Goal: Task Accomplishment & Management: Manage account settings

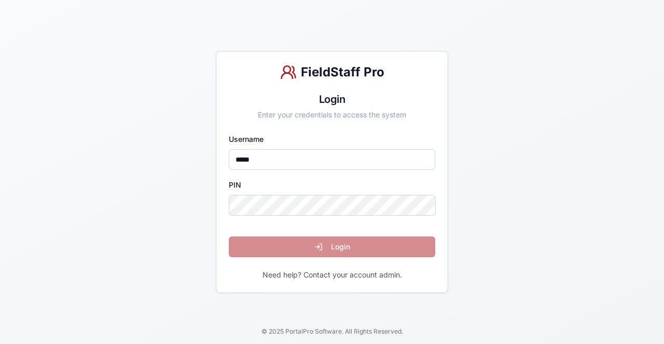
type input "*****"
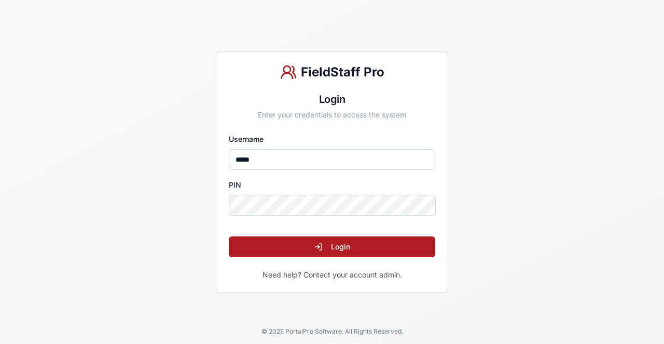
click button "Login" at bounding box center [332, 246] width 207 height 21
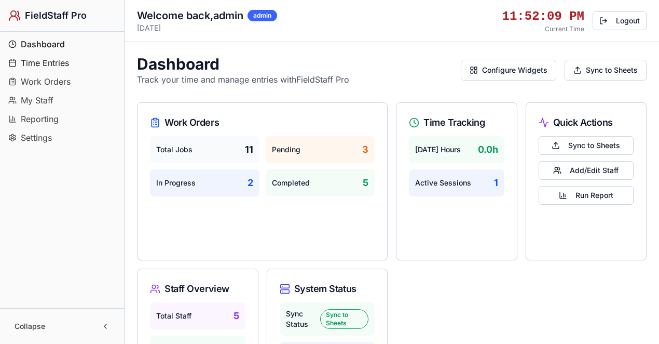
click at [59, 58] on span "Time Entries" at bounding box center [45, 63] width 48 height 12
click at [62, 82] on span "Work Orders" at bounding box center [46, 81] width 50 height 12
click at [45, 100] on span "My Staff" at bounding box center [37, 100] width 33 height 12
click at [45, 118] on span "Reporting" at bounding box center [40, 119] width 38 height 12
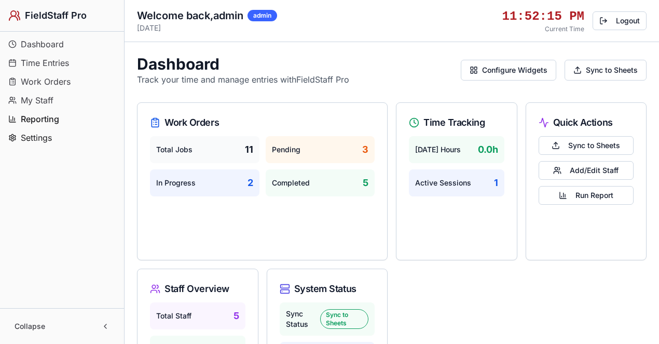
click at [42, 135] on span "Settings" at bounding box center [36, 137] width 31 height 12
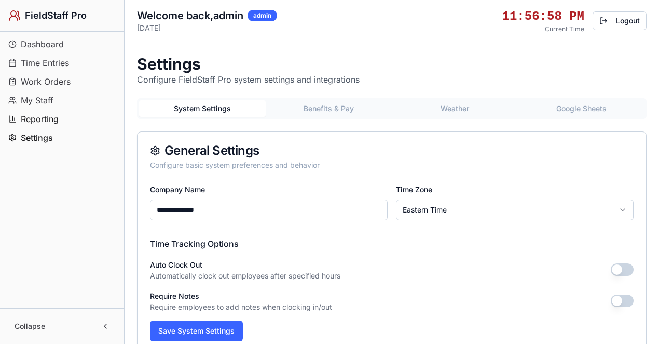
click at [46, 118] on span "Reporting" at bounding box center [40, 119] width 38 height 12
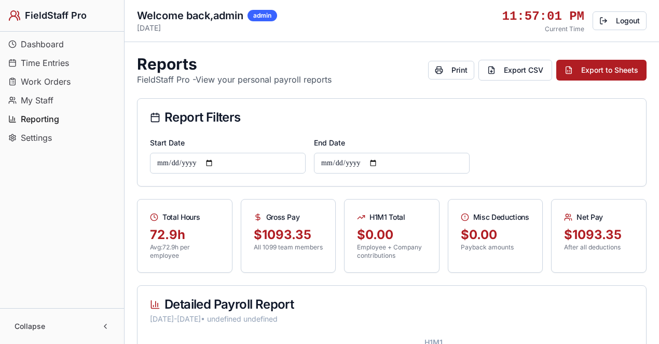
click at [47, 99] on span "My Staff" at bounding box center [37, 100] width 33 height 12
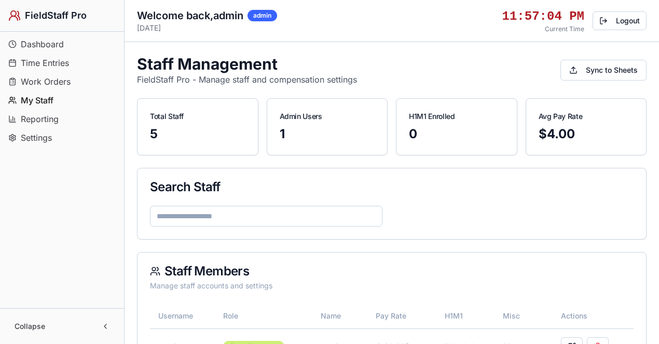
click at [47, 81] on span "Work Orders" at bounding box center [46, 81] width 50 height 12
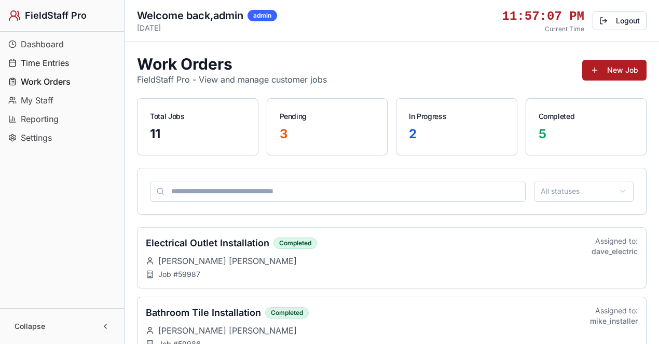
click at [45, 62] on span "Time Entries" at bounding box center [45, 63] width 48 height 12
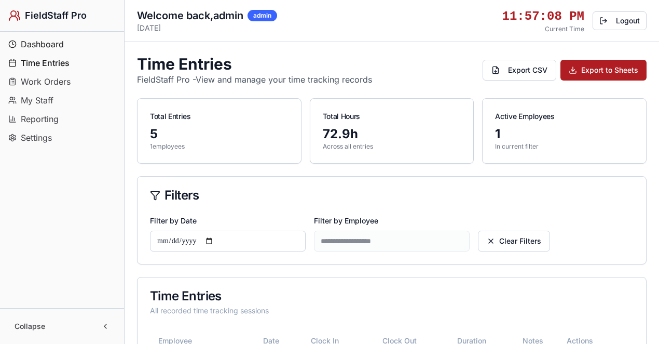
click at [45, 42] on span "Dashboard" at bounding box center [42, 44] width 43 height 12
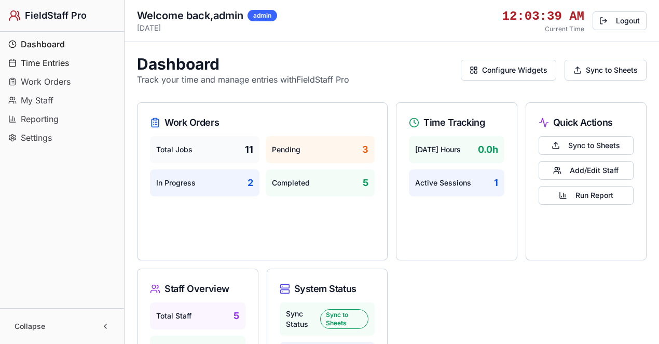
click at [60, 62] on span "Time Entries" at bounding box center [45, 63] width 48 height 12
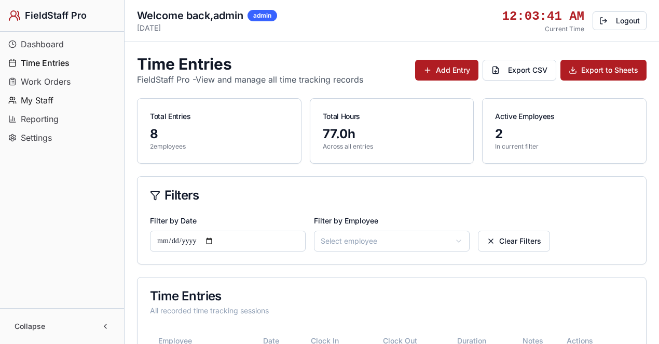
click at [44, 98] on span "My Staff" at bounding box center [37, 100] width 33 height 12
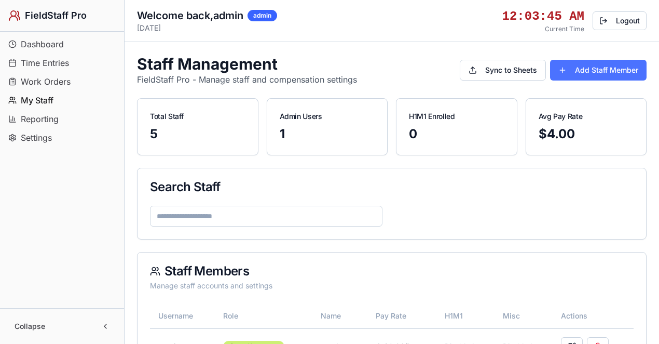
click at [580, 70] on button "Add Staff Member" at bounding box center [598, 70] width 97 height 21
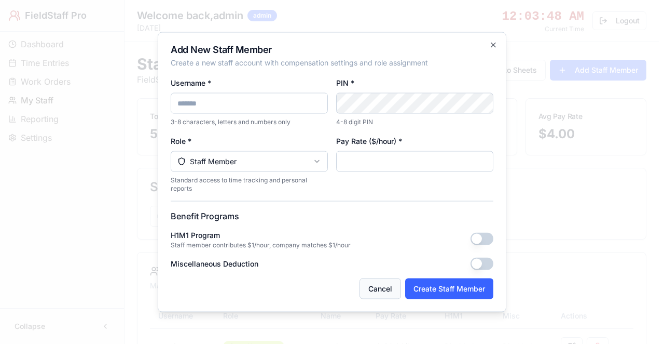
click at [375, 286] on button "Cancel" at bounding box center [381, 288] width 42 height 21
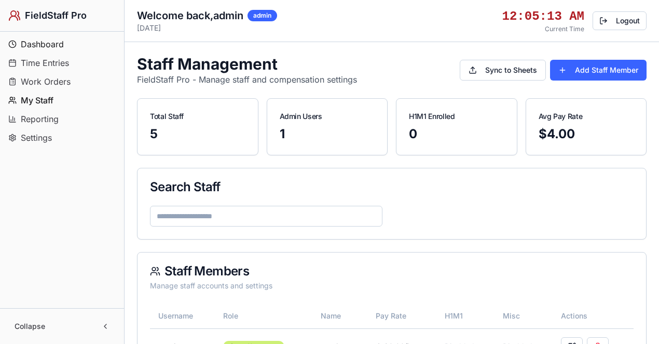
click at [58, 43] on span "Dashboard" at bounding box center [42, 44] width 43 height 12
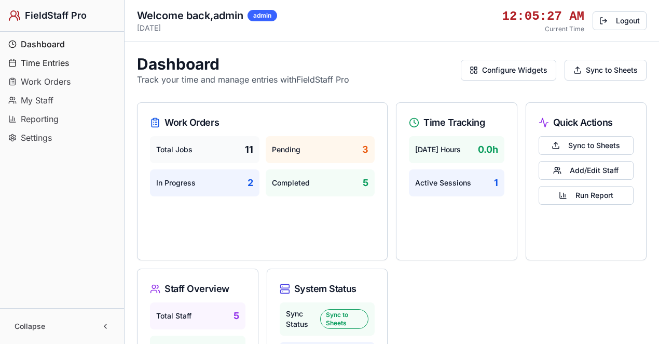
click at [61, 63] on span "Time Entries" at bounding box center [45, 63] width 48 height 12
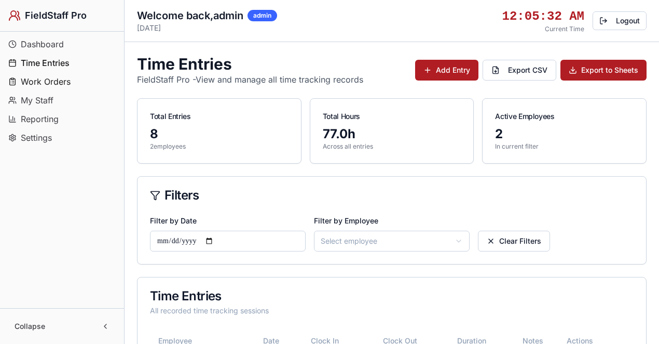
click at [52, 79] on span "Work Orders" at bounding box center [46, 81] width 50 height 12
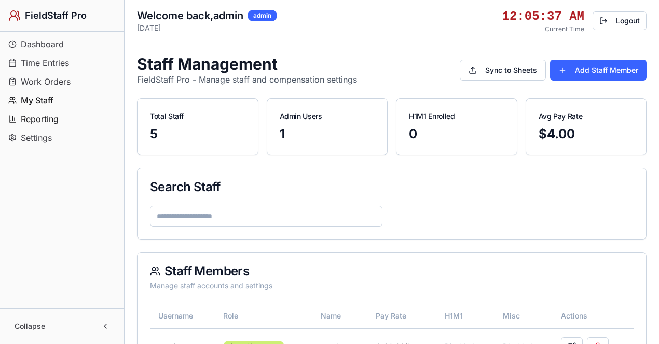
click at [42, 114] on span "Reporting" at bounding box center [40, 119] width 38 height 12
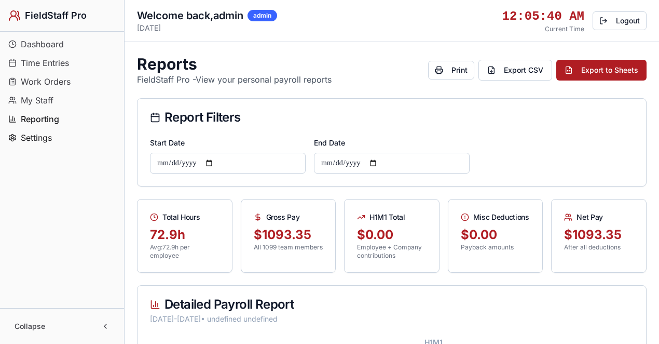
click at [44, 139] on span "Settings" at bounding box center [36, 137] width 31 height 12
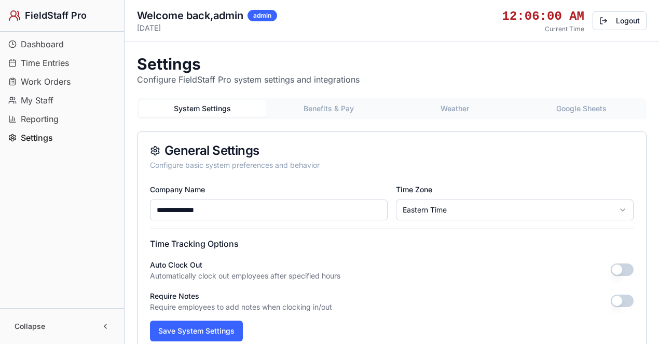
click at [48, 62] on span "Time Entries" at bounding box center [45, 63] width 48 height 12
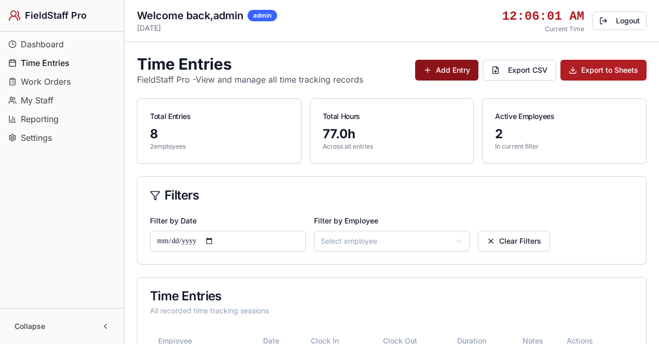
click at [445, 70] on button "Add Entry" at bounding box center [446, 70] width 63 height 21
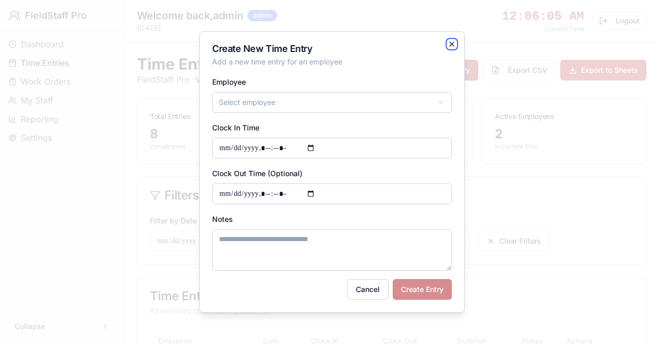
click at [454, 45] on icon "button" at bounding box center [452, 44] width 8 height 8
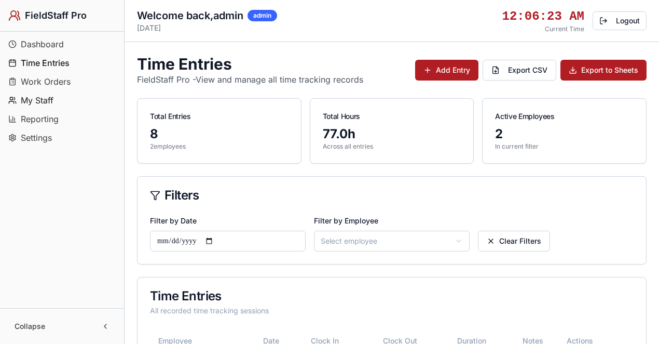
click at [46, 102] on span "My Staff" at bounding box center [37, 100] width 33 height 12
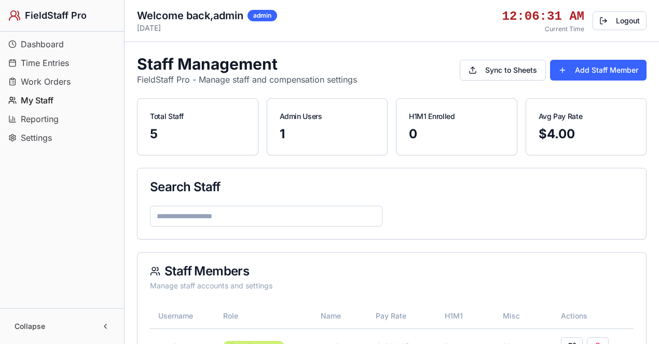
click at [53, 82] on span "Work Orders" at bounding box center [46, 81] width 50 height 12
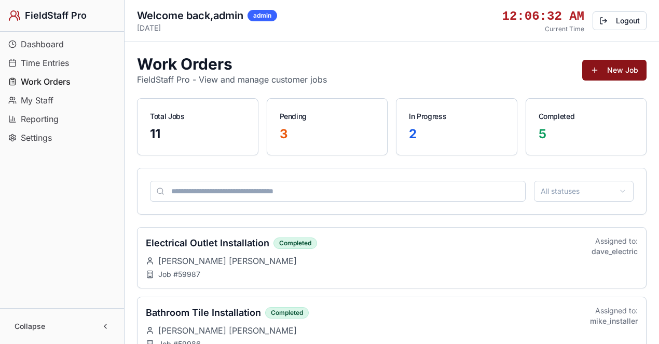
click at [614, 60] on button "New Job" at bounding box center [614, 70] width 64 height 21
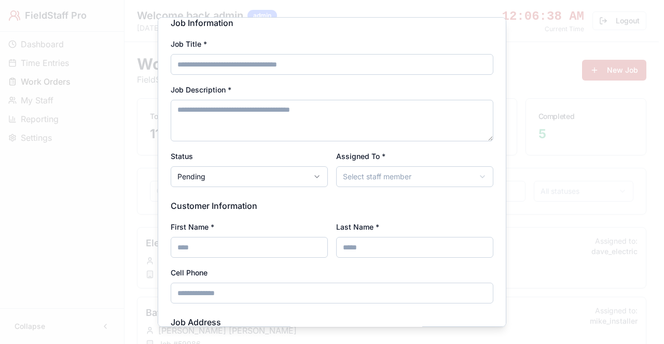
scroll to position [138, 0]
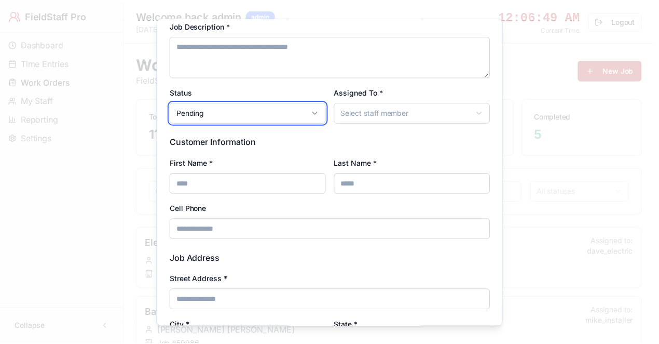
scroll to position [0, 0]
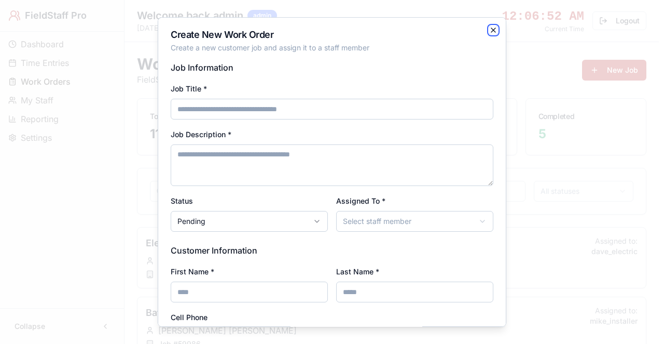
click at [489, 29] on icon "button" at bounding box center [493, 30] width 8 height 8
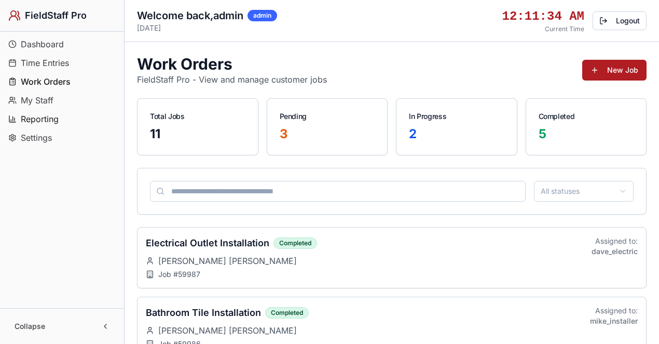
click at [50, 121] on span "Reporting" at bounding box center [40, 119] width 38 height 12
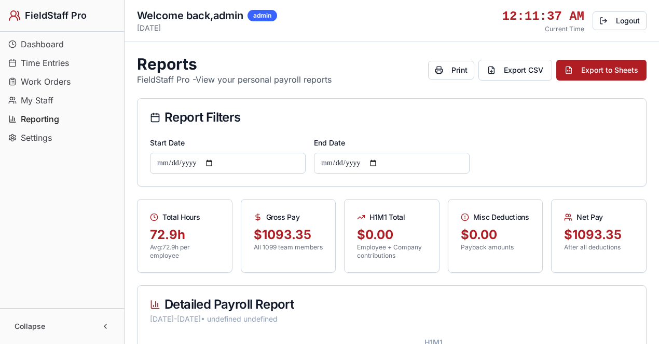
click at [217, 163] on input "**********" at bounding box center [228, 163] width 156 height 21
type input "**********"
click at [380, 162] on input "**********" at bounding box center [392, 163] width 156 height 21
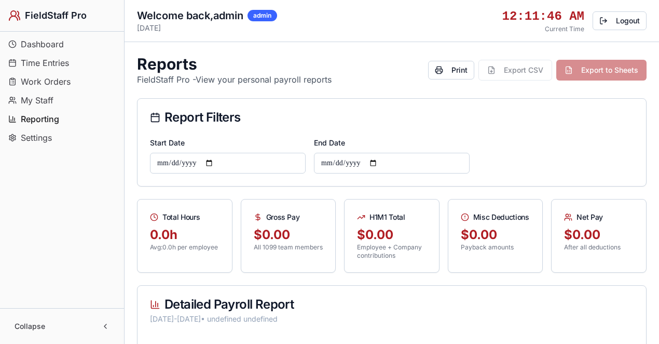
type input "**********"
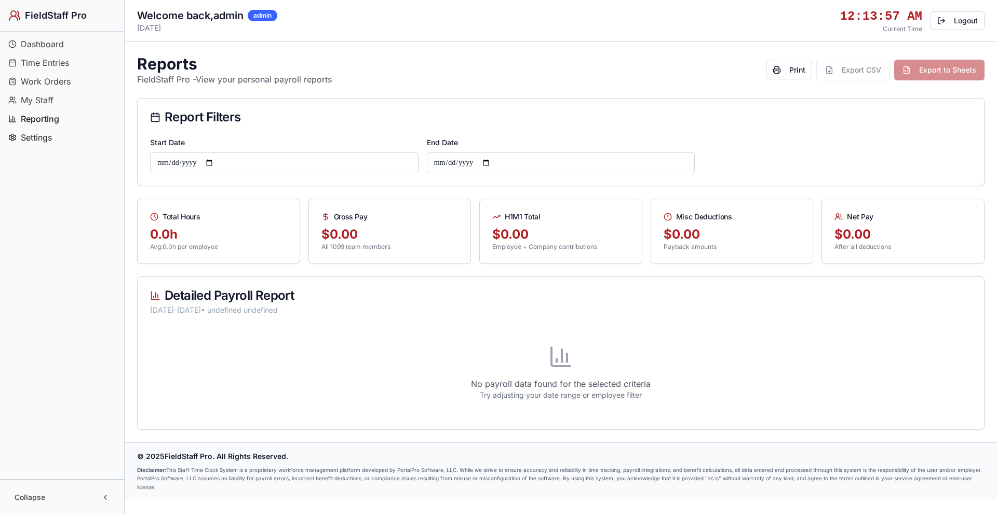
click at [44, 139] on span "Settings" at bounding box center [36, 137] width 31 height 12
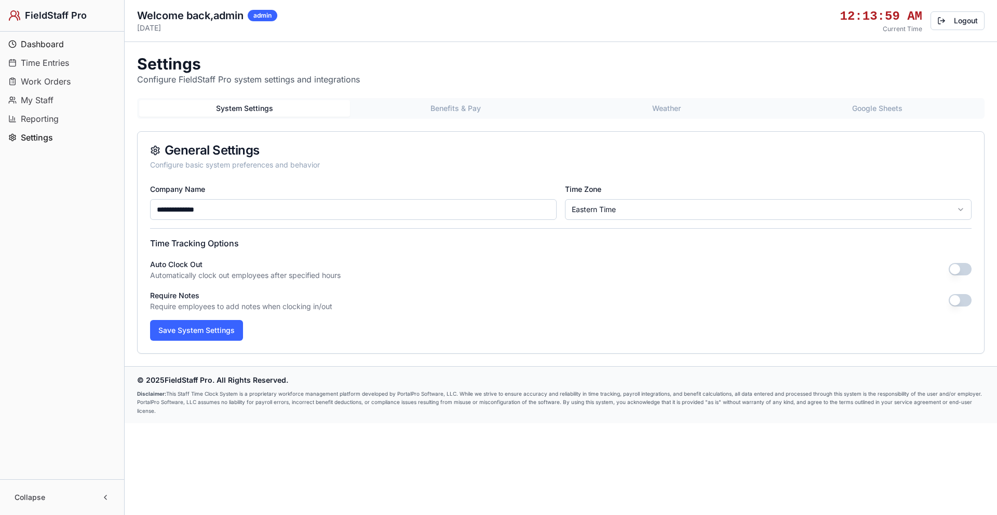
click at [48, 43] on span "Dashboard" at bounding box center [42, 44] width 43 height 12
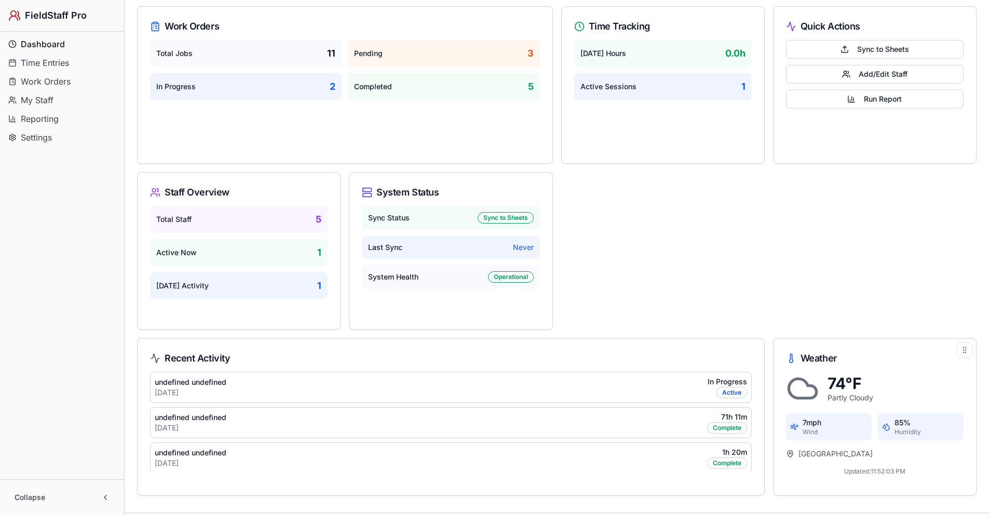
scroll to position [151, 0]
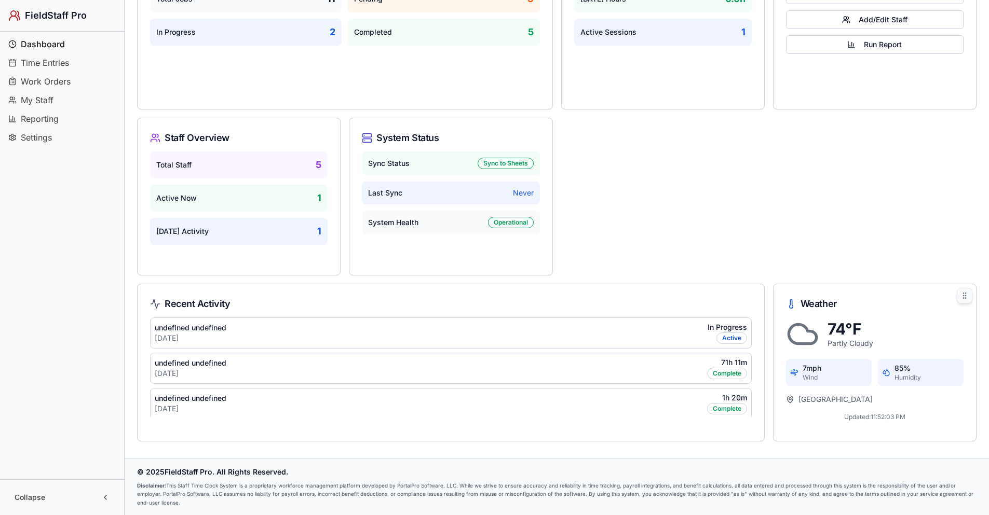
click at [967, 301] on div at bounding box center [965, 296] width 16 height 16
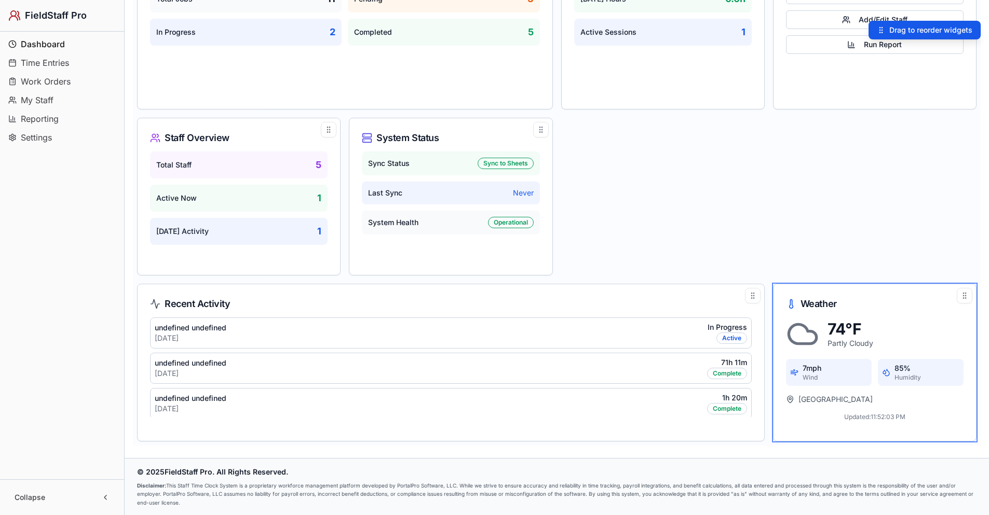
drag, startPoint x: 964, startPoint y: 298, endPoint x: 736, endPoint y: 277, distance: 229.9
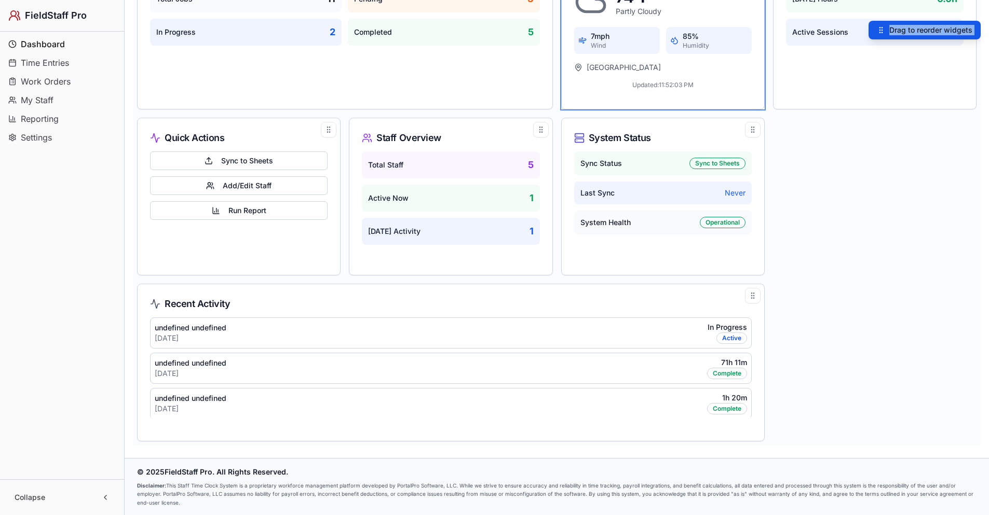
drag, startPoint x: 877, startPoint y: 31, endPoint x: 854, endPoint y: 45, distance: 27.5
click at [854, 45] on div "Dashboard Track your time and manage entries with FieldStaff Pro Configure Widg…" at bounding box center [556, 175] width 839 height 542
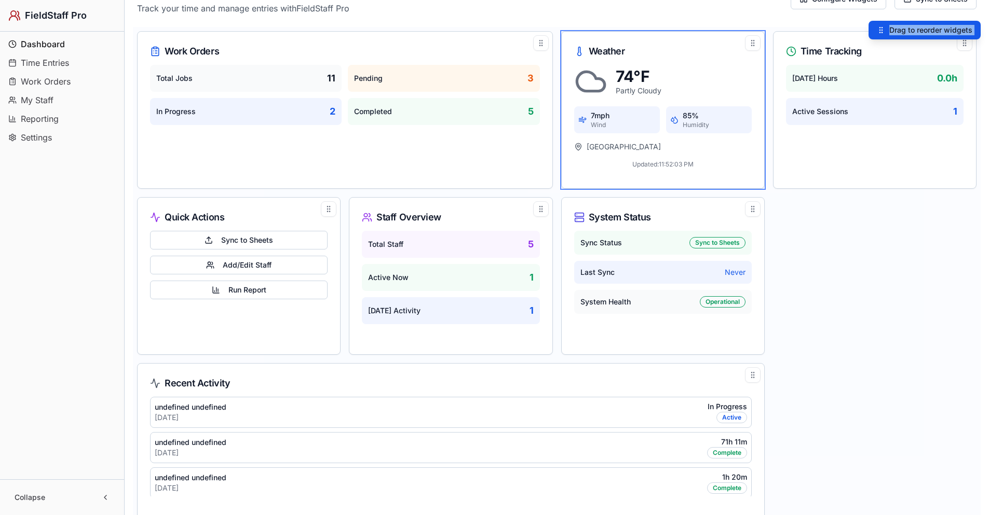
scroll to position [0, 0]
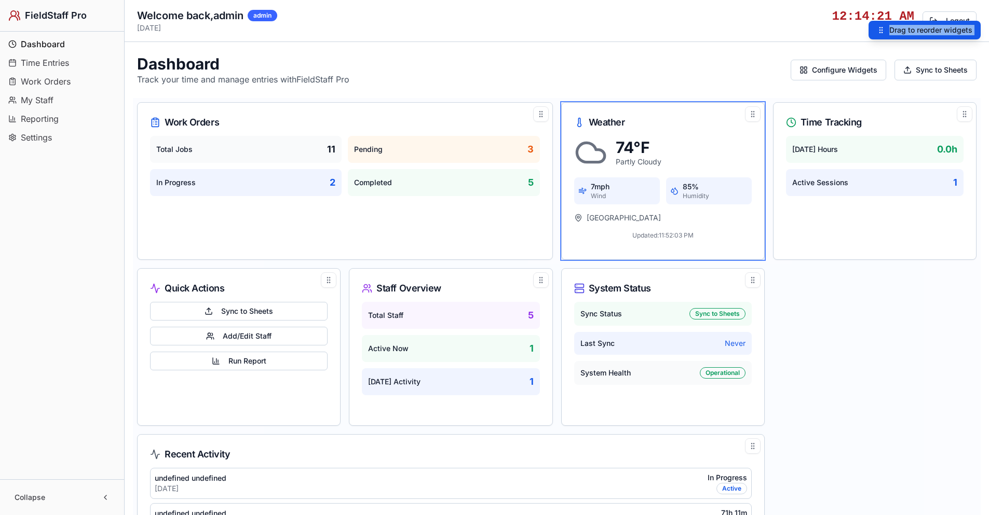
click at [910, 292] on div "Work Orders Total Jobs 11 Pending 3 In Progress 2 Completed 5 Weather 74°F Part…" at bounding box center [557, 347] width 848 height 498
click at [51, 118] on span "Reporting" at bounding box center [40, 119] width 38 height 12
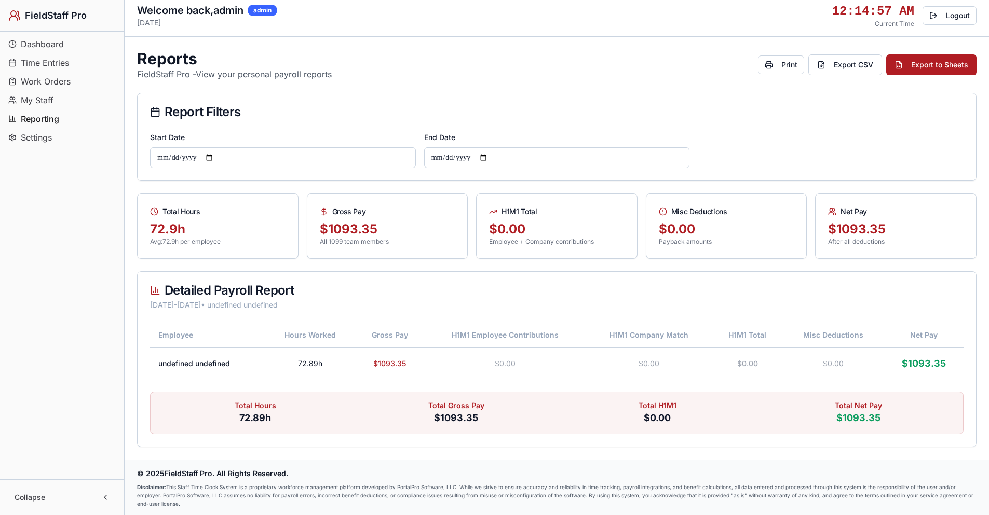
scroll to position [6, 0]
click at [49, 97] on span "My Staff" at bounding box center [37, 100] width 33 height 12
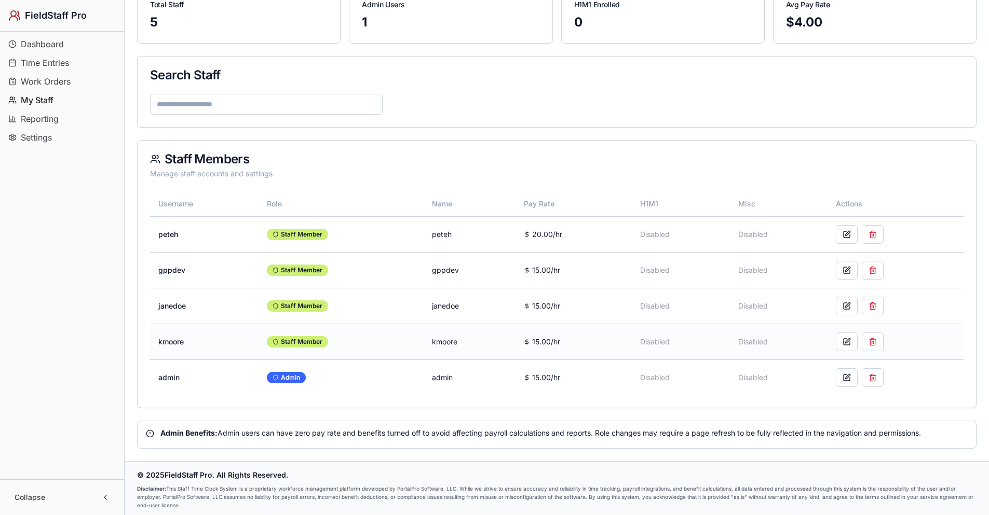
scroll to position [114, 0]
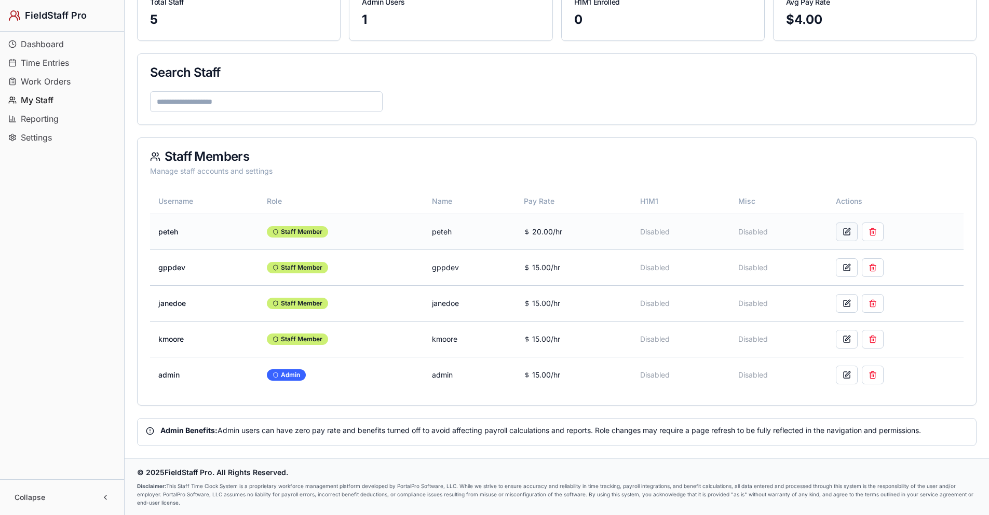
click at [853, 234] on button at bounding box center [847, 232] width 22 height 19
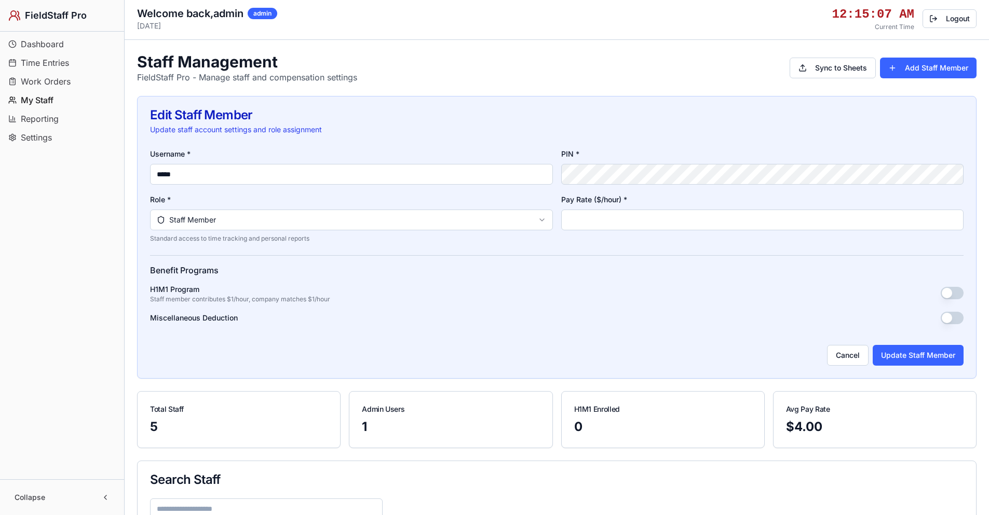
scroll to position [0, 0]
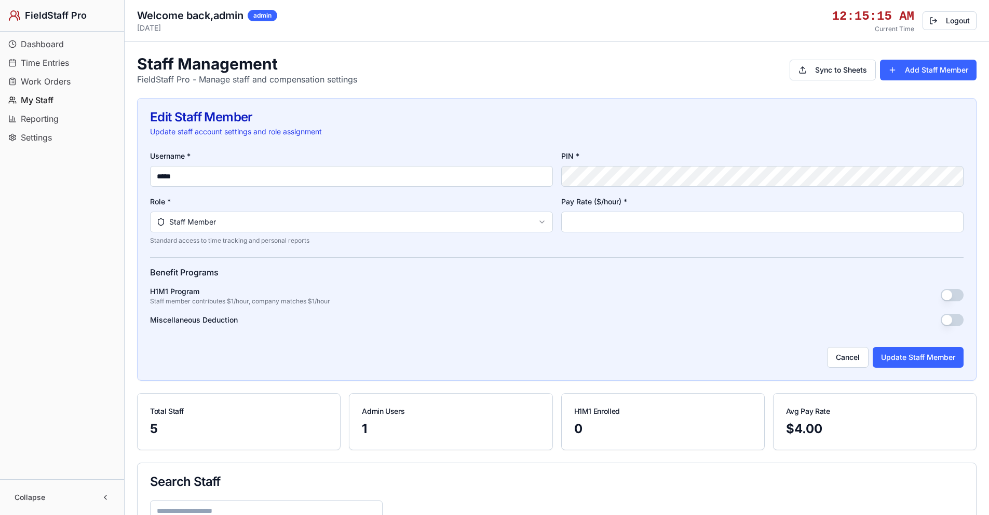
click at [959, 321] on button "button" at bounding box center [952, 320] width 23 height 12
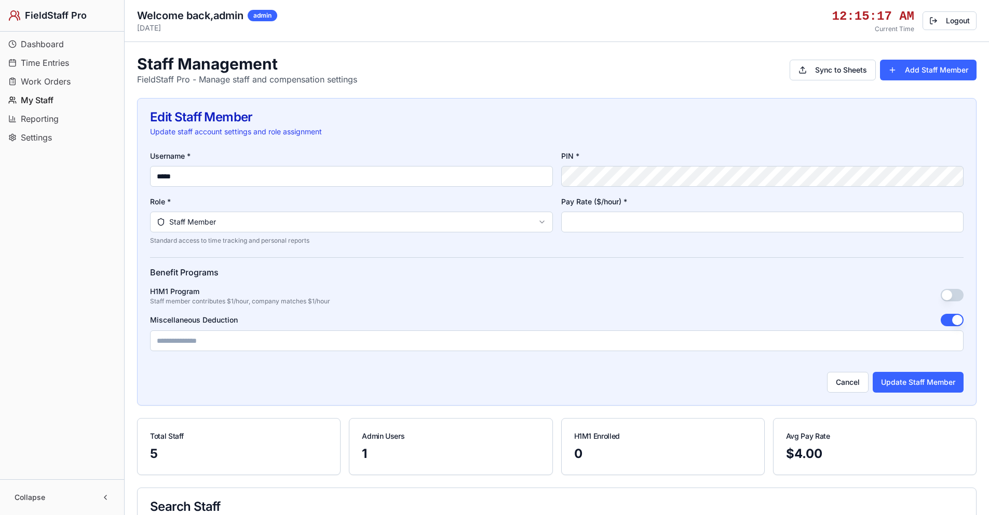
click at [948, 295] on button "button" at bounding box center [952, 295] width 23 height 12
click at [959, 292] on button "button" at bounding box center [952, 295] width 23 height 12
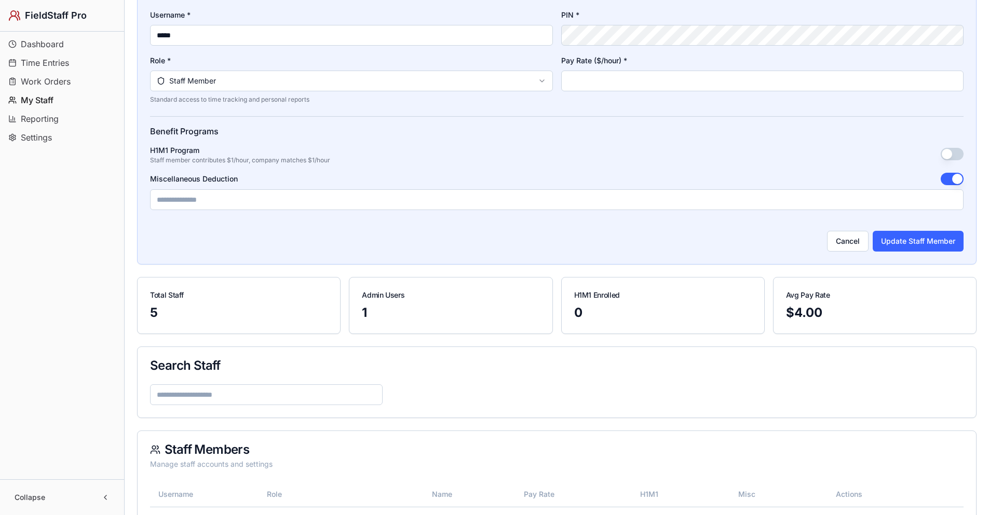
scroll to position [156, 0]
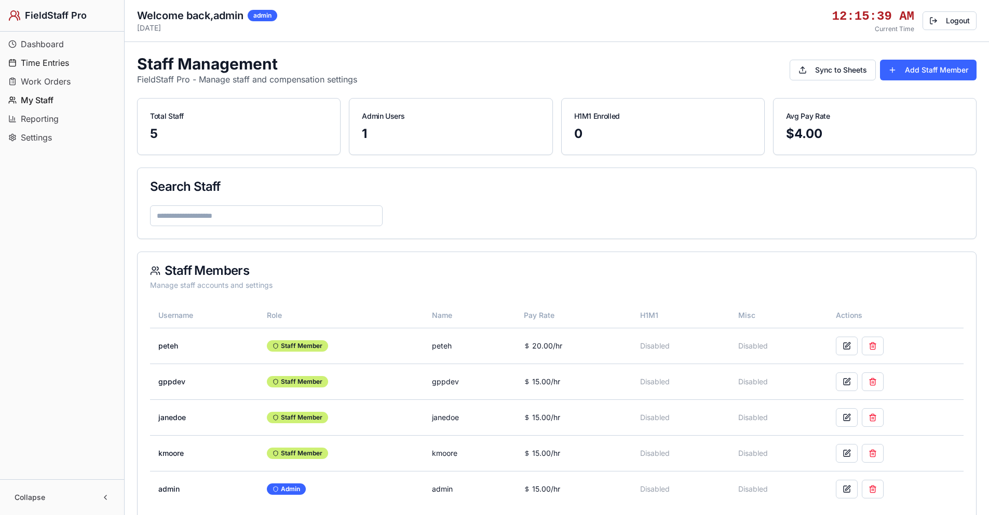
click at [61, 64] on span "Time Entries" at bounding box center [45, 63] width 48 height 12
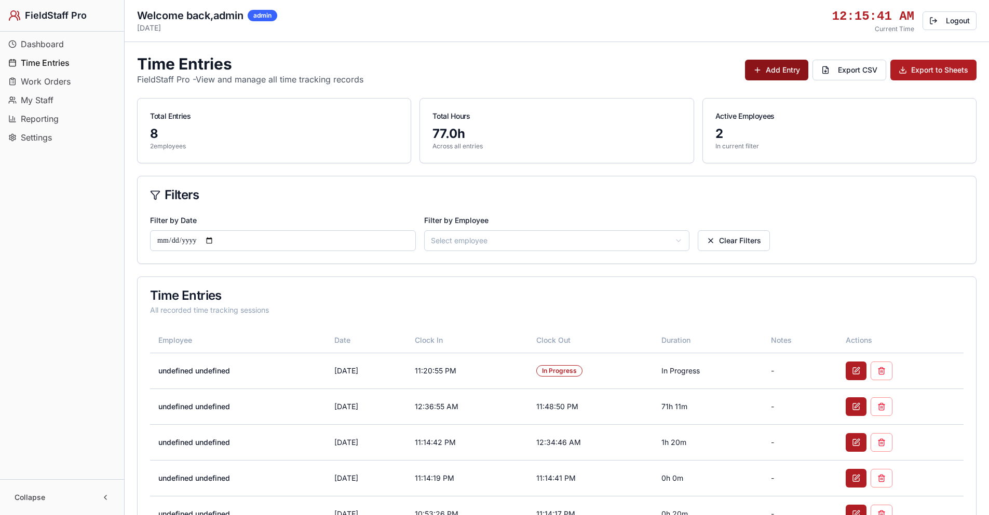
click at [766, 70] on button "Add Entry" at bounding box center [776, 70] width 63 height 21
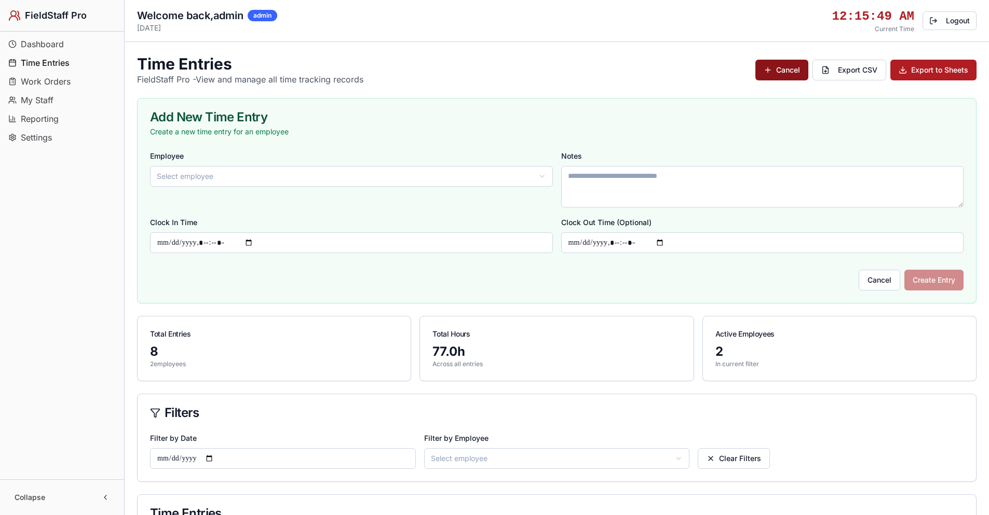
click at [785, 70] on button "Cancel" at bounding box center [781, 70] width 53 height 21
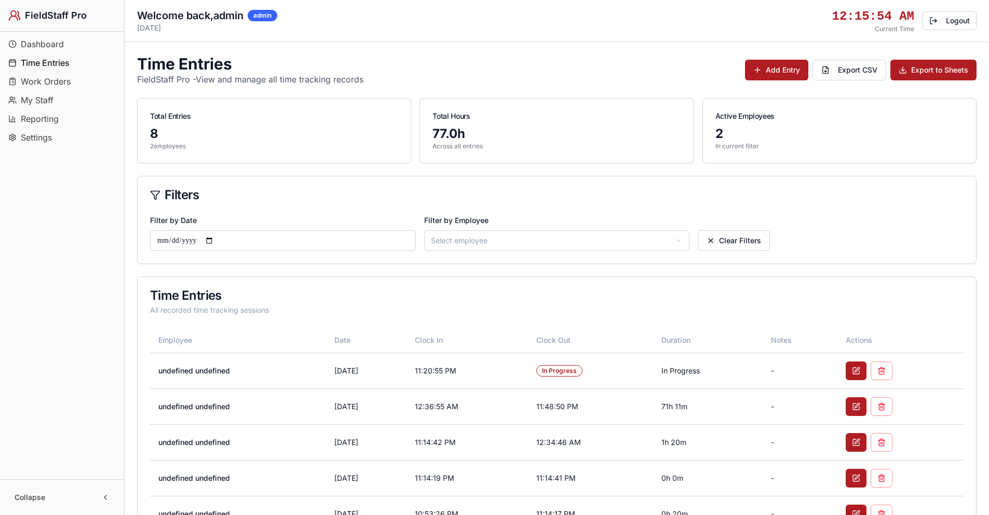
click at [52, 79] on span "Work Orders" at bounding box center [46, 81] width 50 height 12
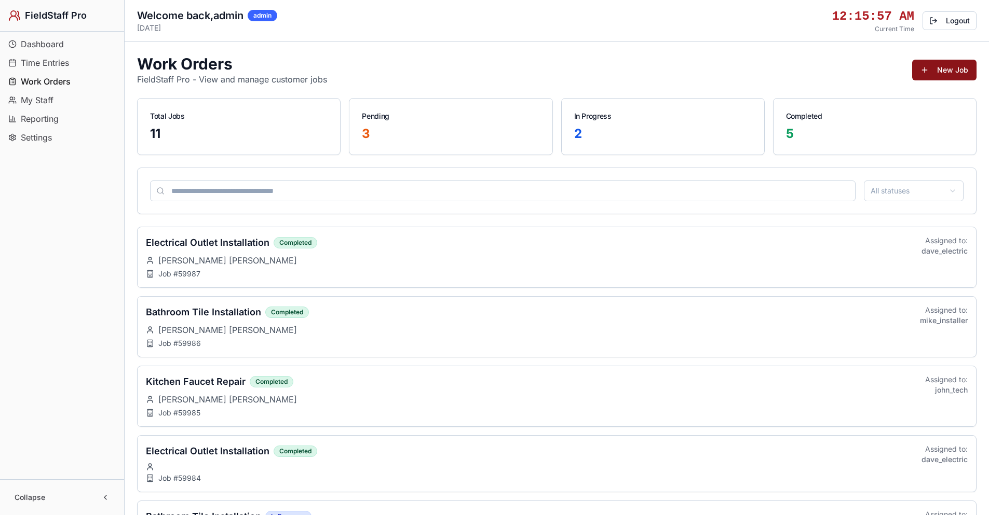
click at [949, 66] on button "New Job" at bounding box center [944, 70] width 64 height 21
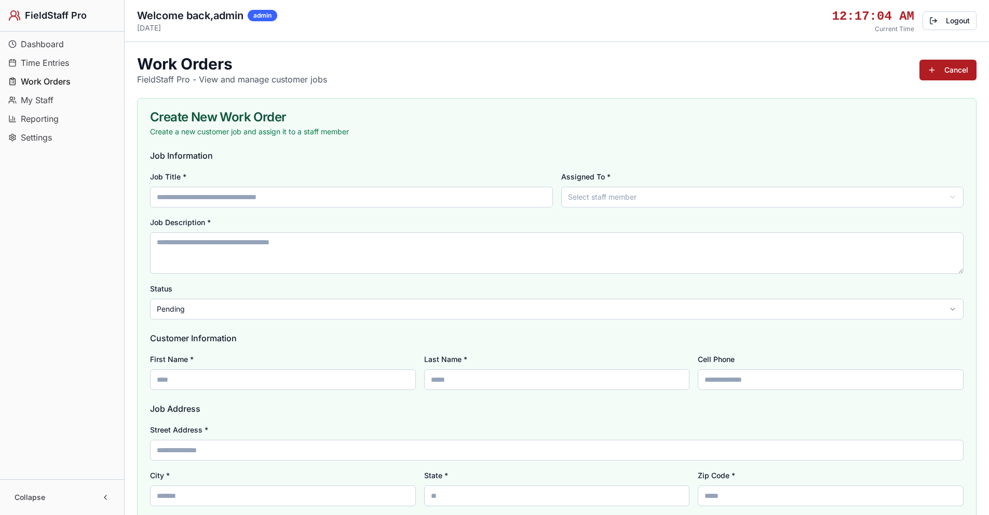
click at [222, 197] on input "Job Title *" at bounding box center [351, 197] width 403 height 21
click at [221, 197] on input "Job Title *" at bounding box center [351, 197] width 403 height 21
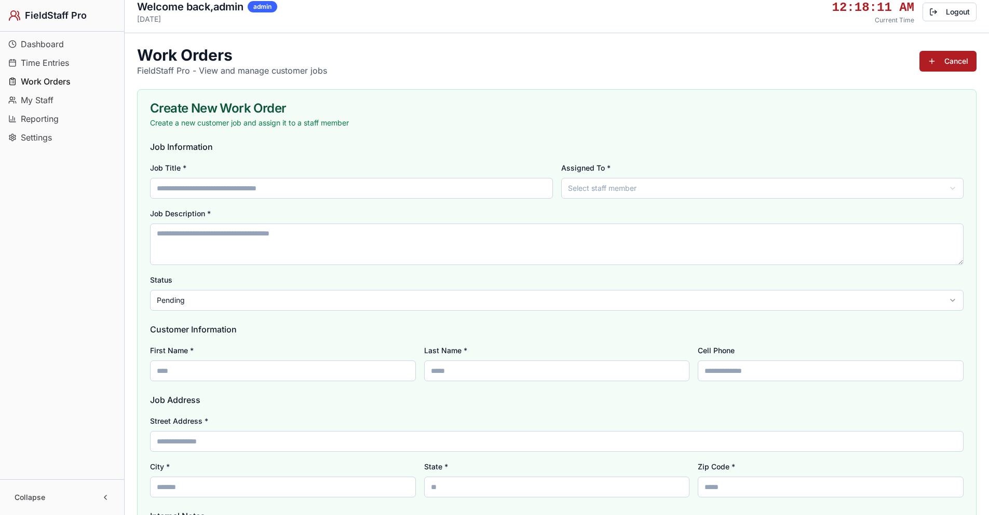
scroll to position [156, 0]
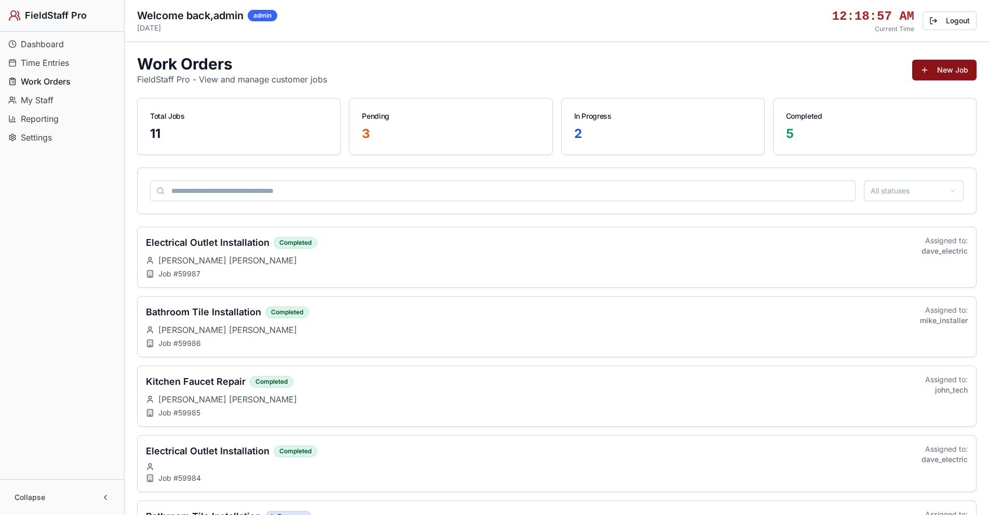
click at [961, 72] on button "New Job" at bounding box center [944, 70] width 64 height 21
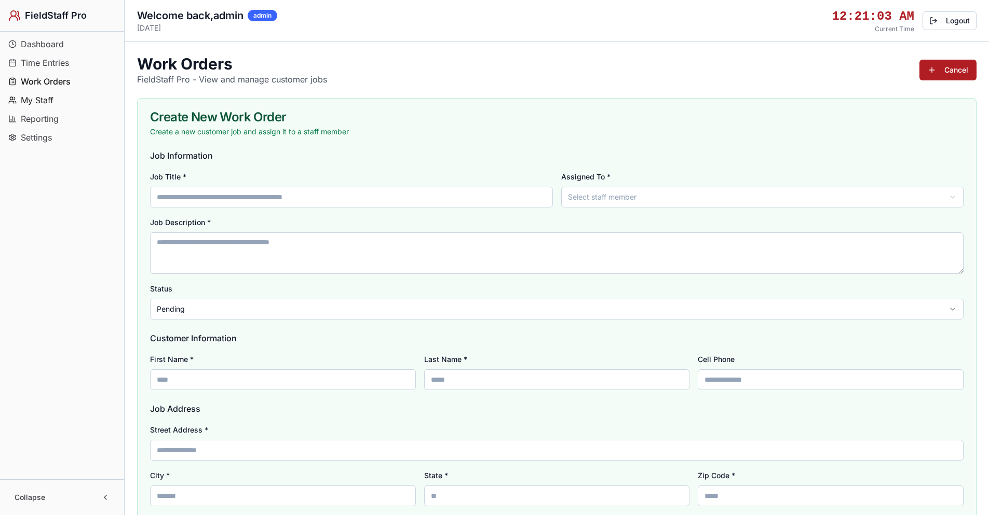
click at [42, 101] on span "My Staff" at bounding box center [37, 100] width 33 height 12
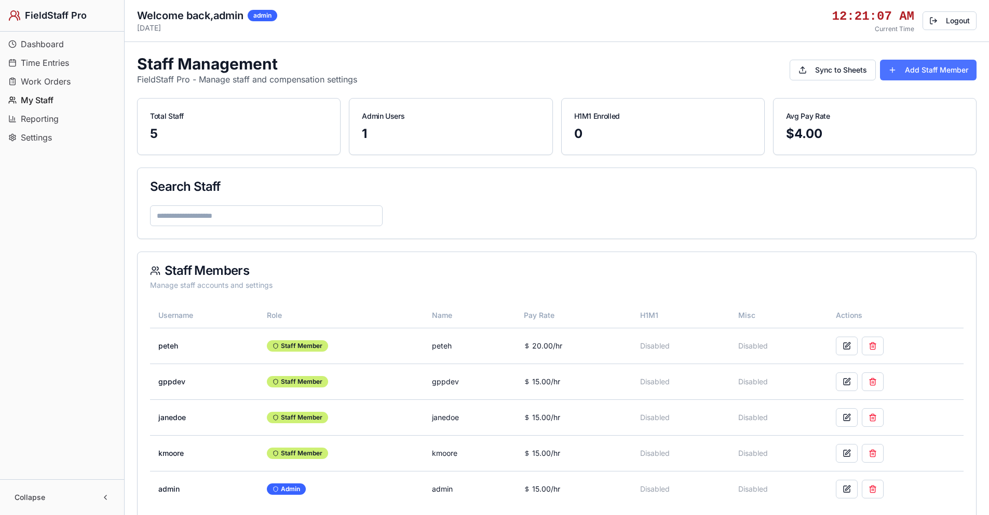
click at [931, 71] on button "Add Staff Member" at bounding box center [928, 70] width 97 height 21
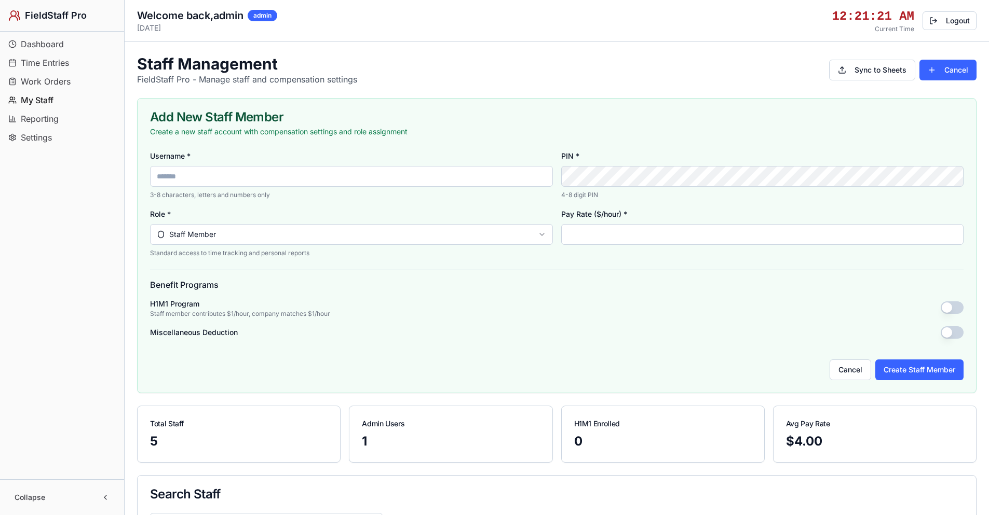
click at [600, 234] on input "**" at bounding box center [762, 234] width 403 height 21
click at [233, 181] on input "Username *" at bounding box center [351, 176] width 403 height 21
type input "*******"
drag, startPoint x: 570, startPoint y: 235, endPoint x: 558, endPoint y: 233, distance: 12.6
click at [563, 233] on input "**" at bounding box center [762, 234] width 403 height 21
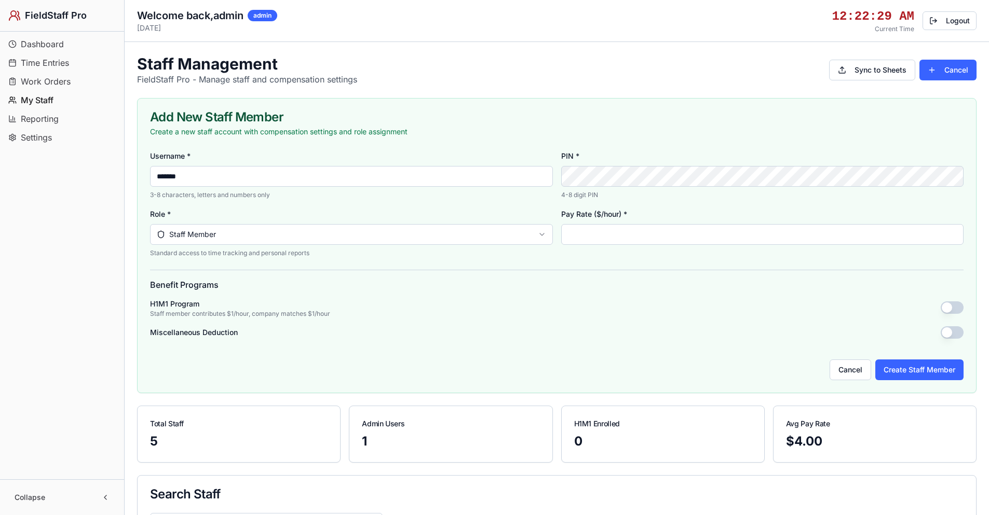
type input "**"
click at [955, 306] on button "button" at bounding box center [952, 308] width 23 height 12
click at [952, 331] on button "button" at bounding box center [952, 332] width 23 height 12
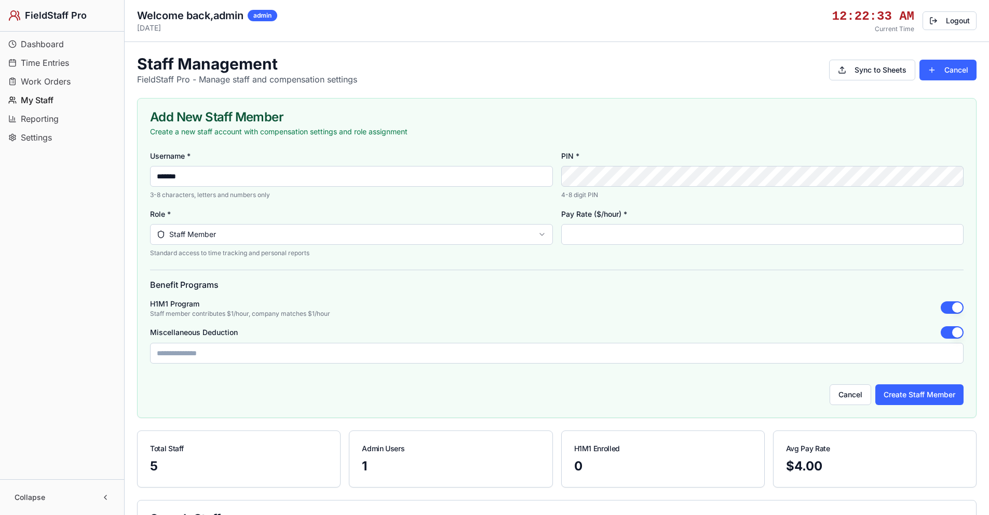
click at [581, 354] on input "*" at bounding box center [556, 353] width 813 height 21
type input "***"
click at [911, 394] on button "Create Staff Member" at bounding box center [919, 395] width 88 height 21
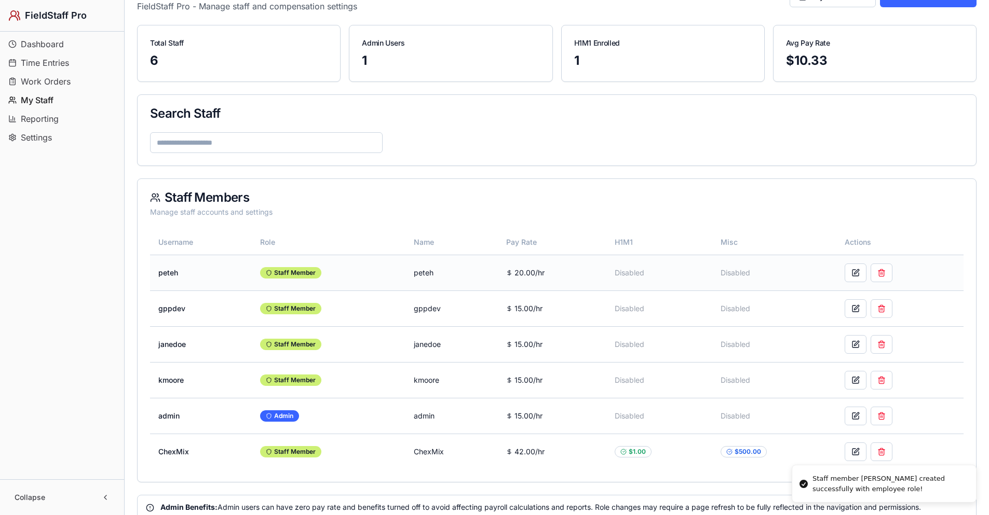
scroll to position [150, 0]
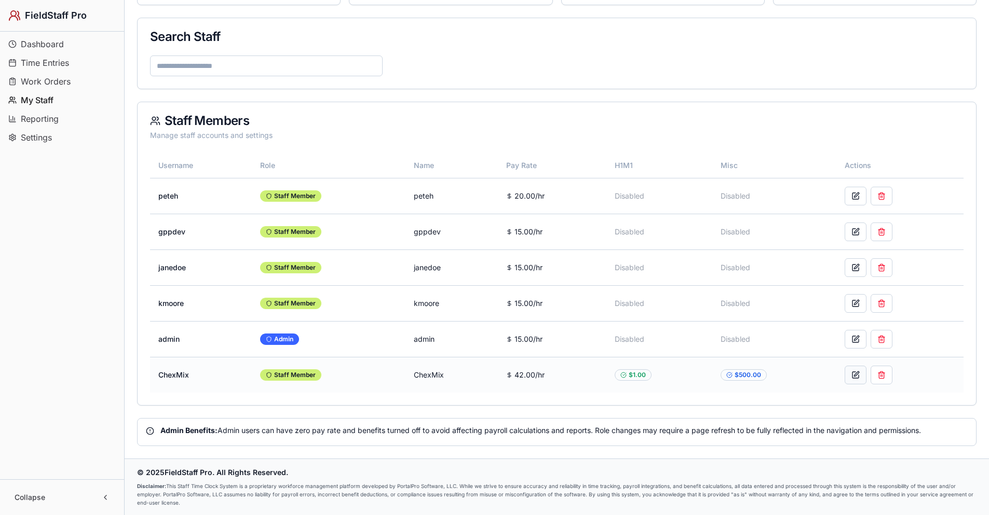
click at [860, 377] on button at bounding box center [856, 375] width 22 height 19
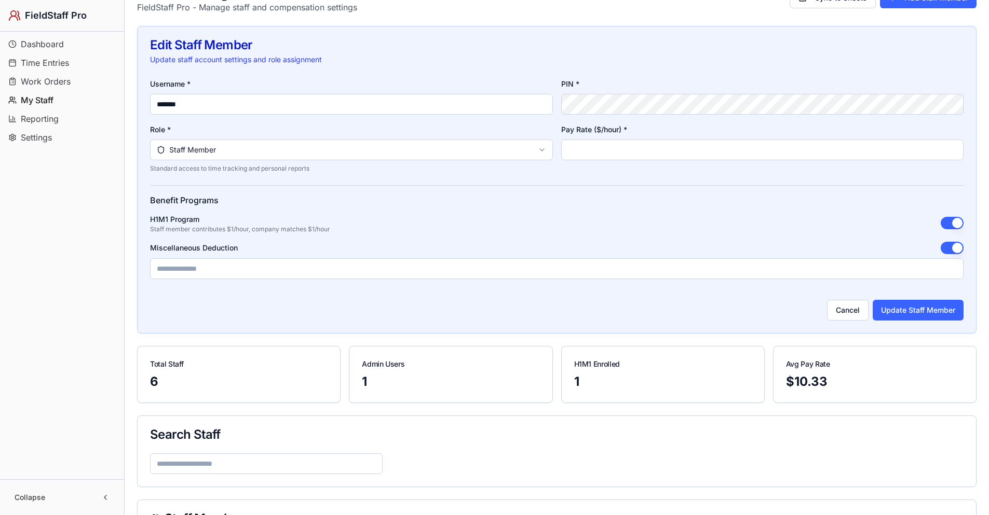
scroll to position [208, 0]
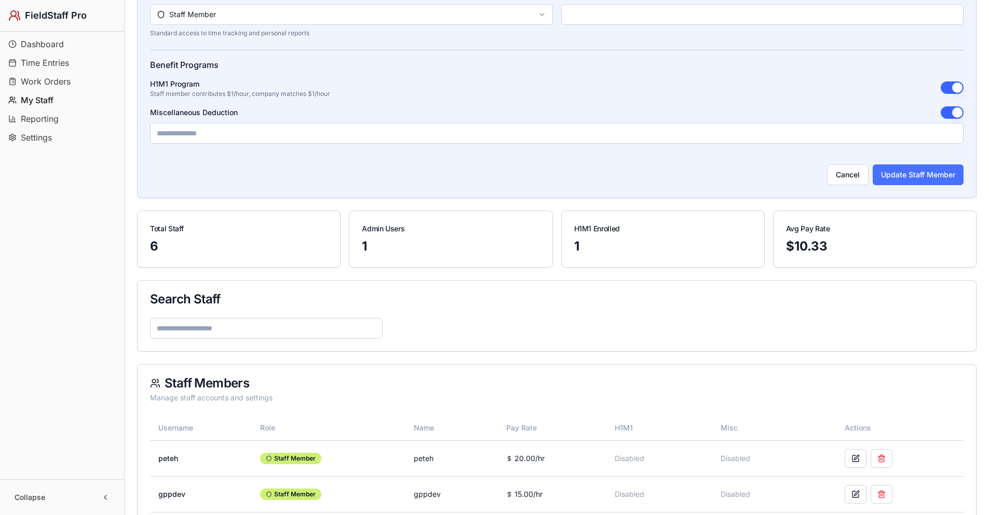
click at [920, 176] on button "Update Staff Member" at bounding box center [918, 175] width 91 height 21
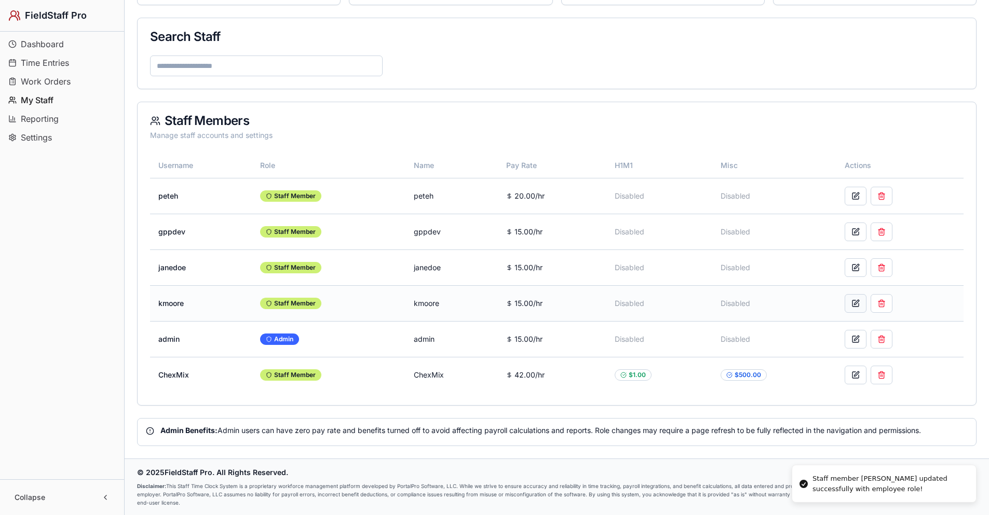
click at [854, 306] on button at bounding box center [856, 303] width 22 height 19
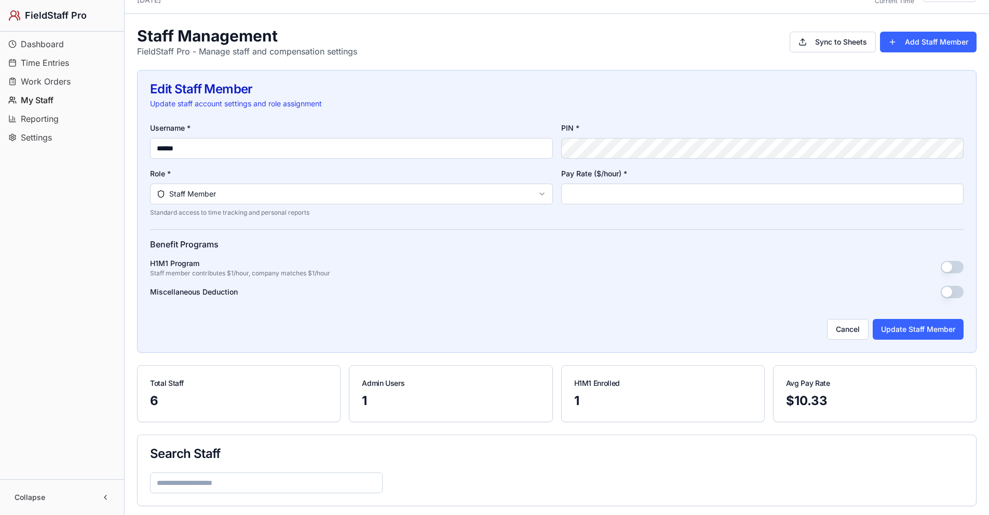
scroll to position [0, 0]
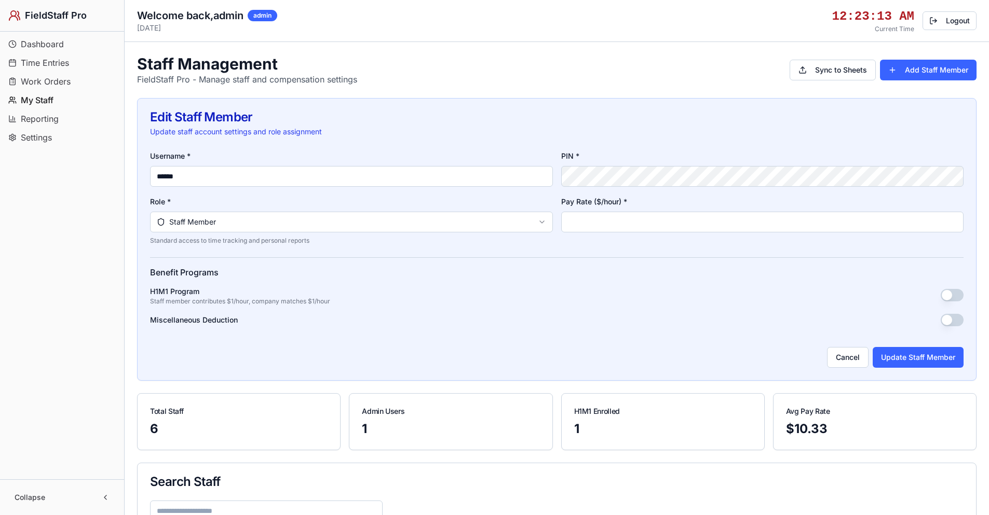
drag, startPoint x: 598, startPoint y: 223, endPoint x: 558, endPoint y: 219, distance: 40.2
click at [558, 217] on div "Username * ****** PIN * Role * Staff Member Standard access to time tracking an…" at bounding box center [556, 197] width 813 height 96
type input "**"
click at [947, 297] on button "button" at bounding box center [952, 295] width 23 height 12
click at [921, 360] on button "Update Staff Member" at bounding box center [918, 357] width 91 height 21
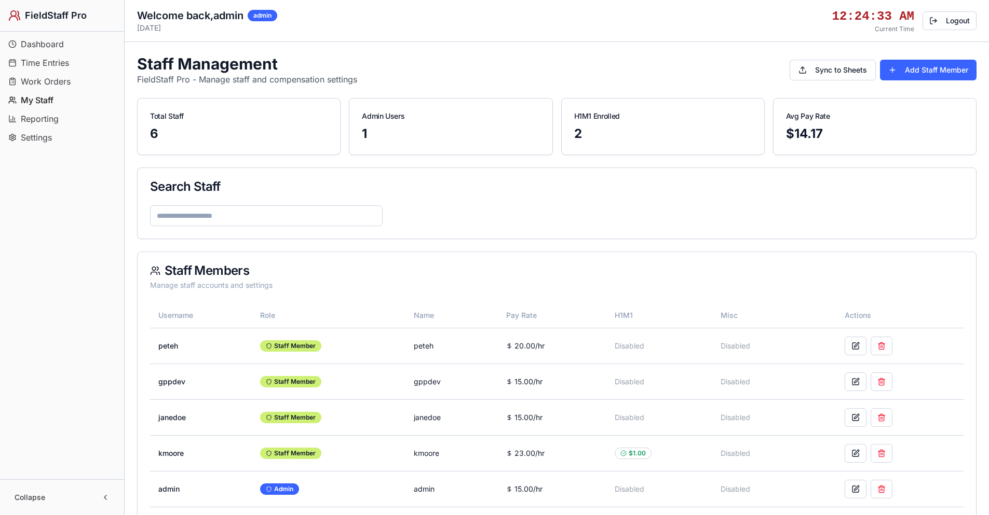
click at [54, 83] on span "Work Orders" at bounding box center [46, 81] width 50 height 12
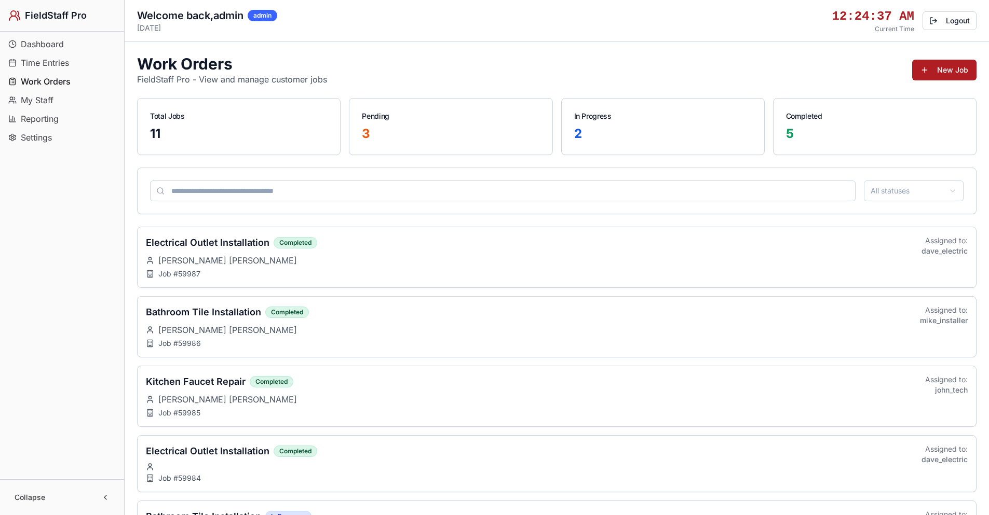
click at [53, 62] on span "Time Entries" at bounding box center [45, 63] width 48 height 12
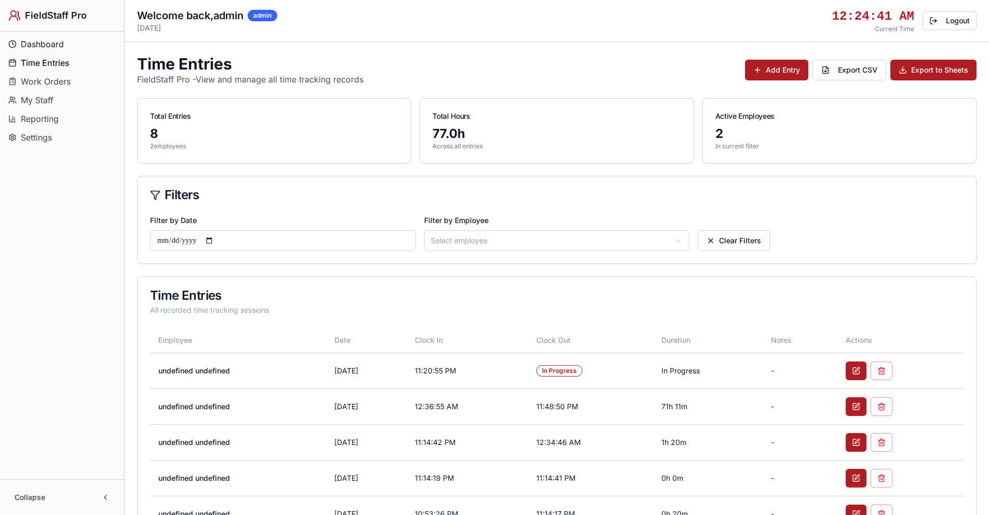
click at [56, 44] on span "Dashboard" at bounding box center [42, 44] width 43 height 12
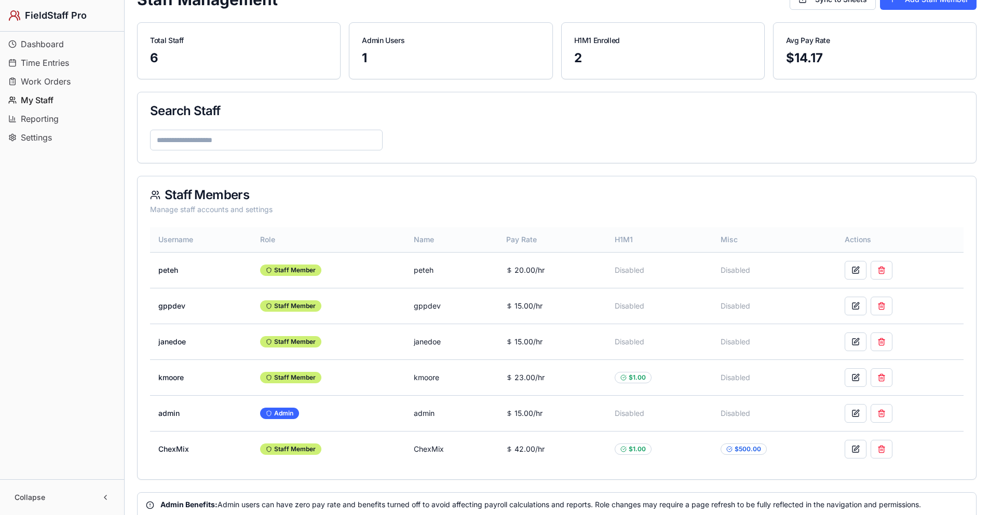
scroll to position [140, 0]
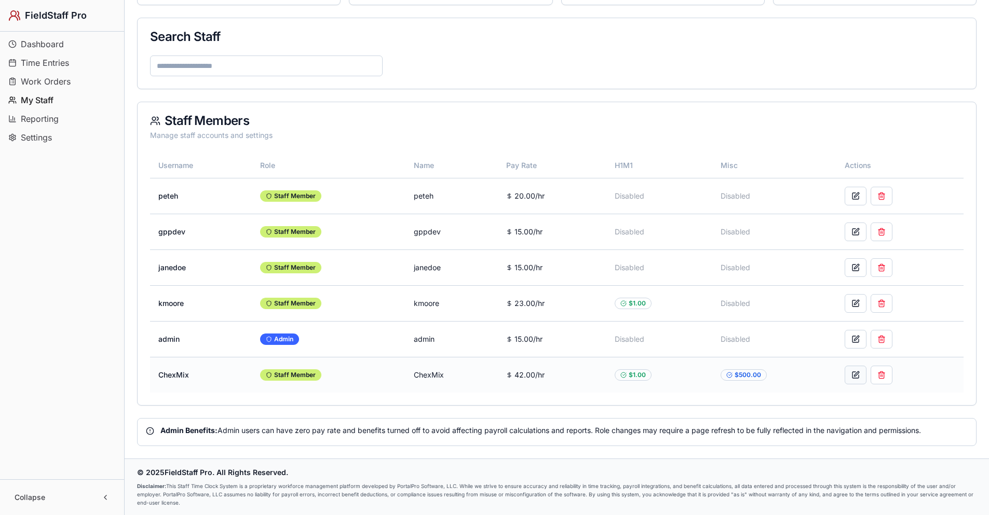
click at [856, 376] on button at bounding box center [856, 375] width 22 height 19
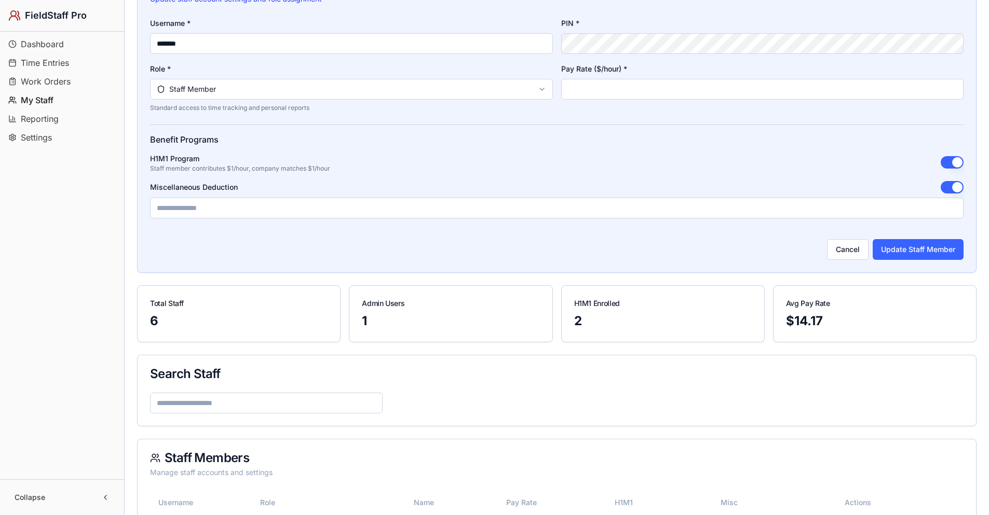
scroll to position [0, 0]
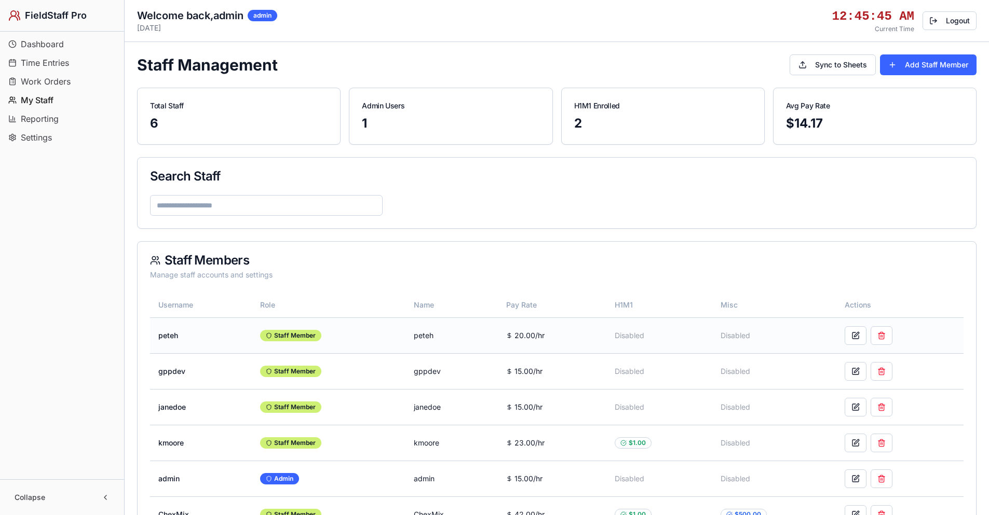
click at [166, 335] on td "peteh" at bounding box center [201, 336] width 102 height 36
click at [49, 64] on span "Time Entries" at bounding box center [45, 63] width 48 height 12
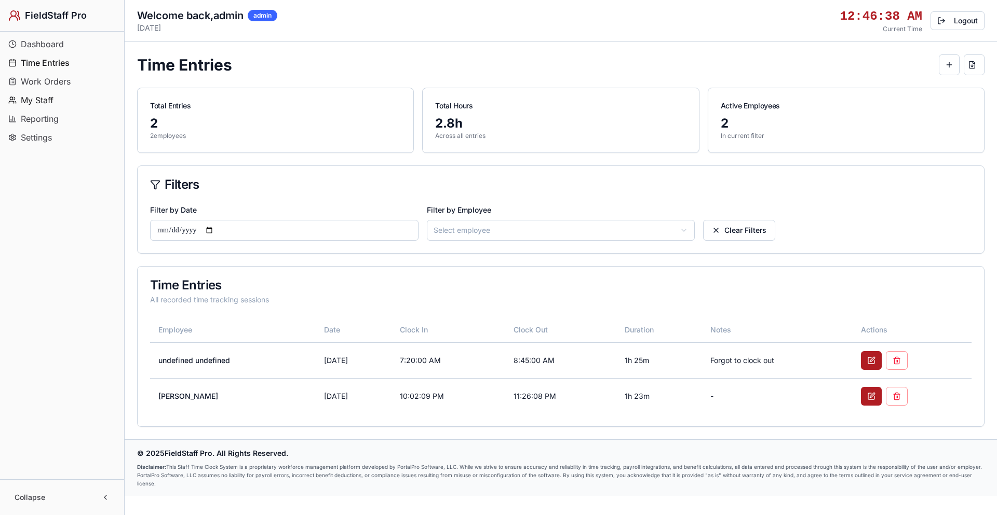
click at [46, 96] on span "My Staff" at bounding box center [37, 100] width 33 height 12
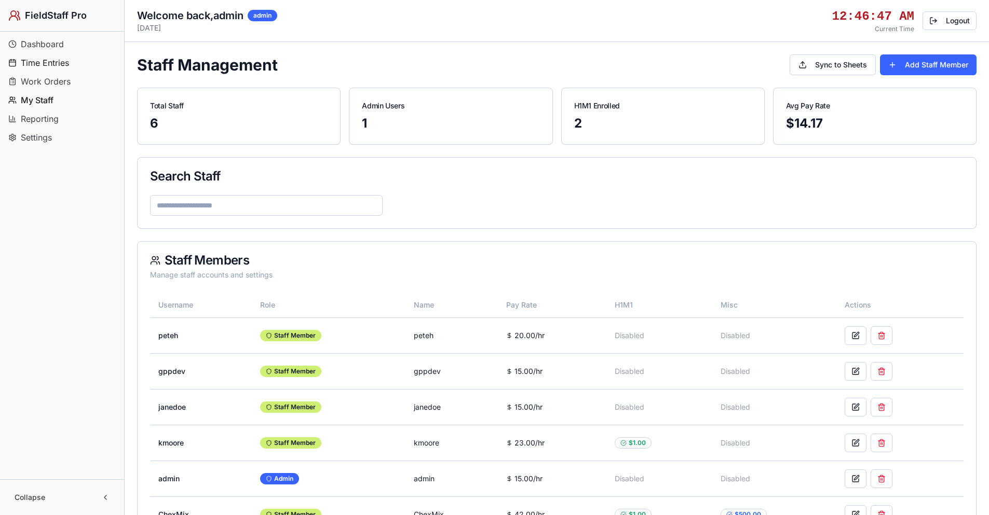
click at [44, 65] on span "Time Entries" at bounding box center [45, 63] width 48 height 12
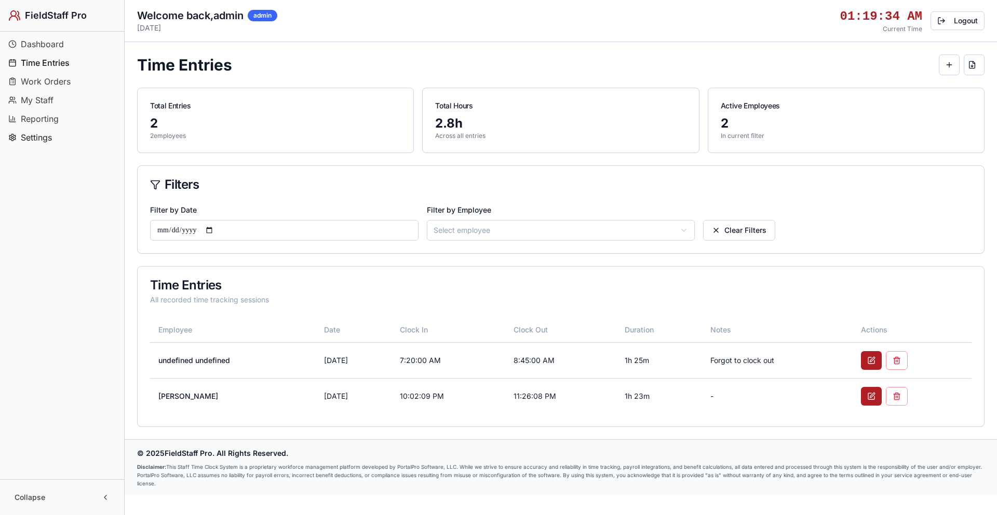
click at [33, 137] on span "Settings" at bounding box center [36, 137] width 31 height 12
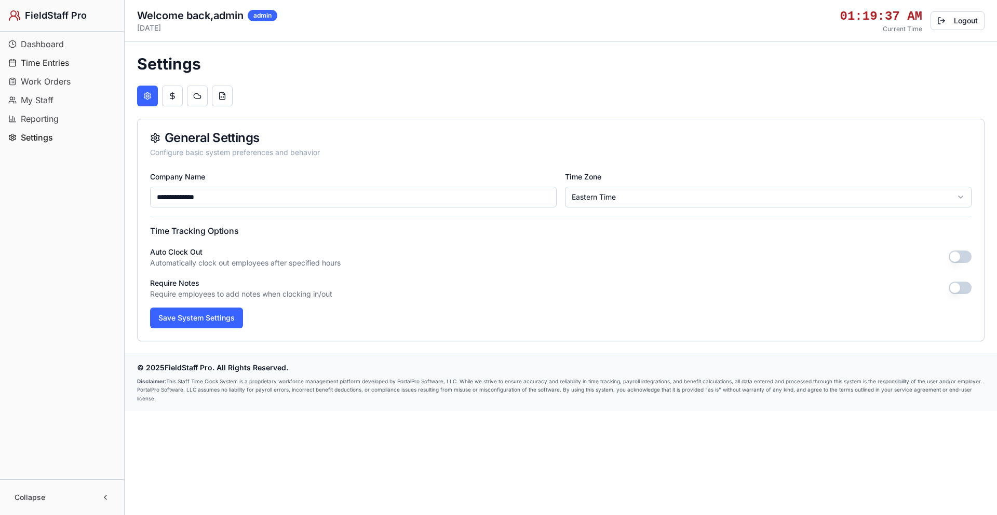
click at [50, 56] on button "Time Entries" at bounding box center [62, 63] width 116 height 17
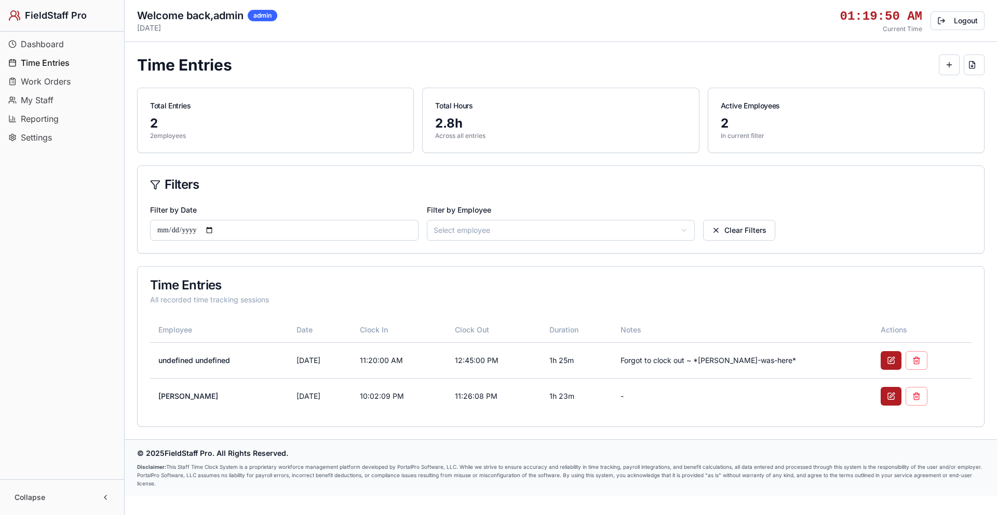
click at [46, 101] on span "My Staff" at bounding box center [37, 100] width 33 height 12
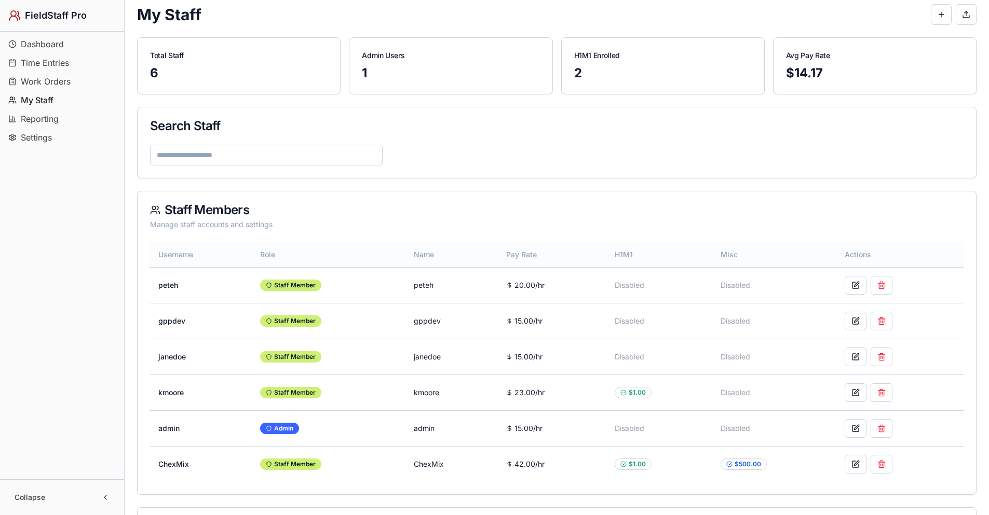
scroll to position [104, 0]
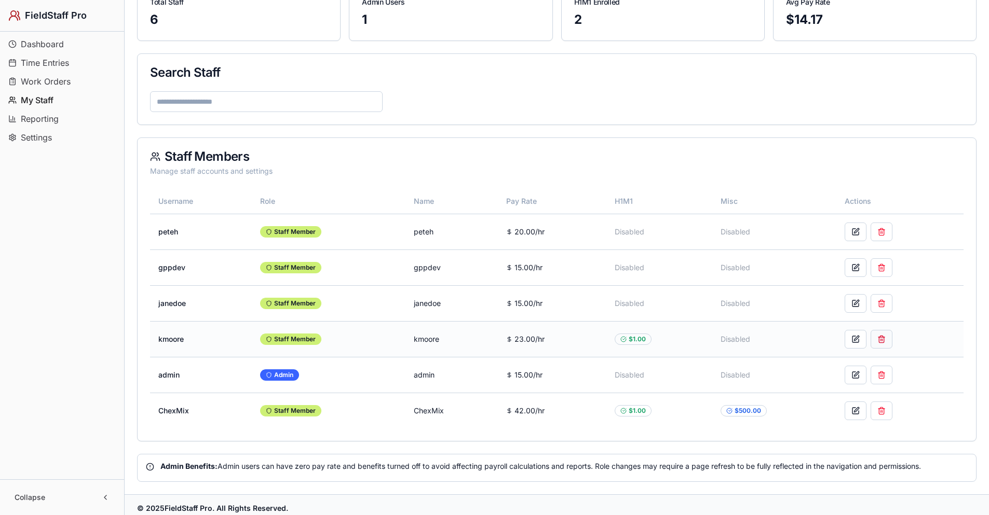
click at [886, 339] on button at bounding box center [881, 339] width 22 height 19
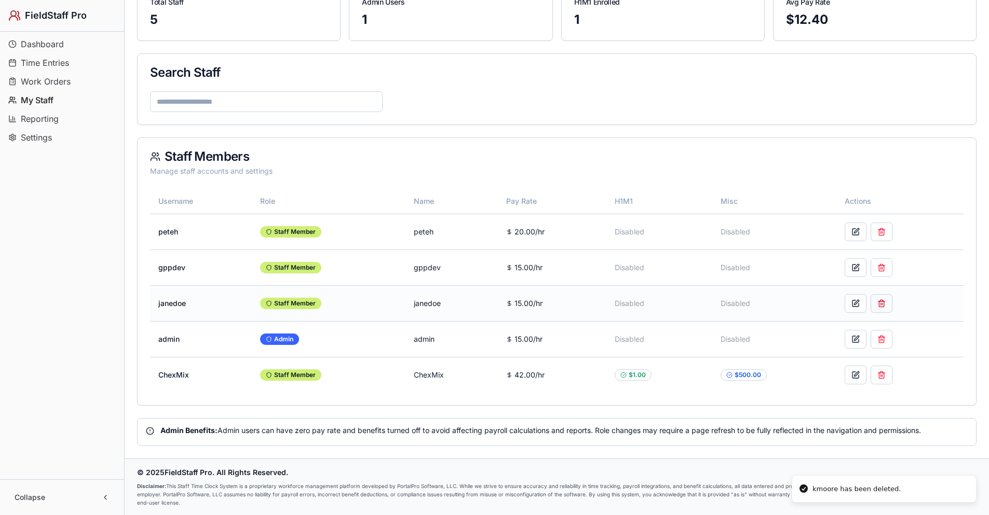
drag, startPoint x: 882, startPoint y: 301, endPoint x: 543, endPoint y: 65, distance: 412.7
click at [881, 301] on button at bounding box center [881, 303] width 22 height 19
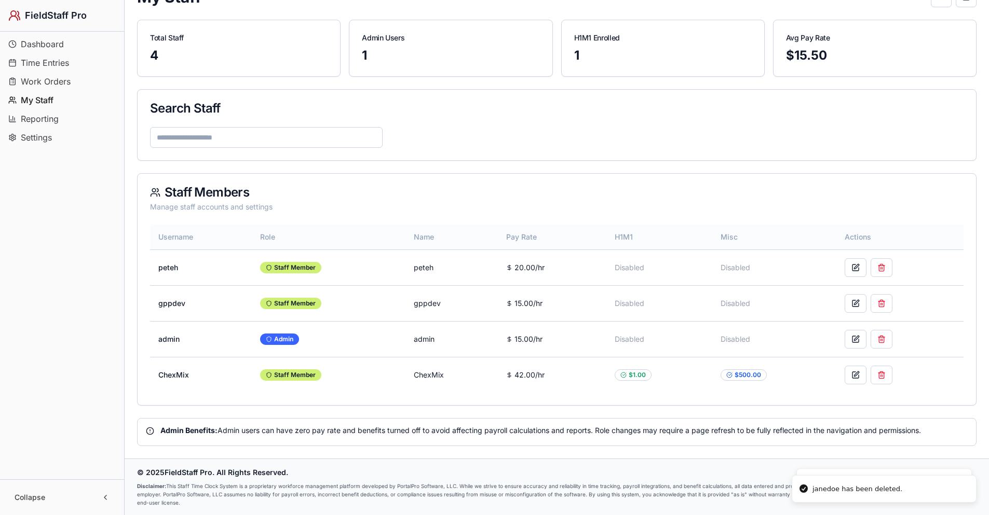
scroll to position [68, 0]
click at [883, 307] on button at bounding box center [881, 303] width 22 height 19
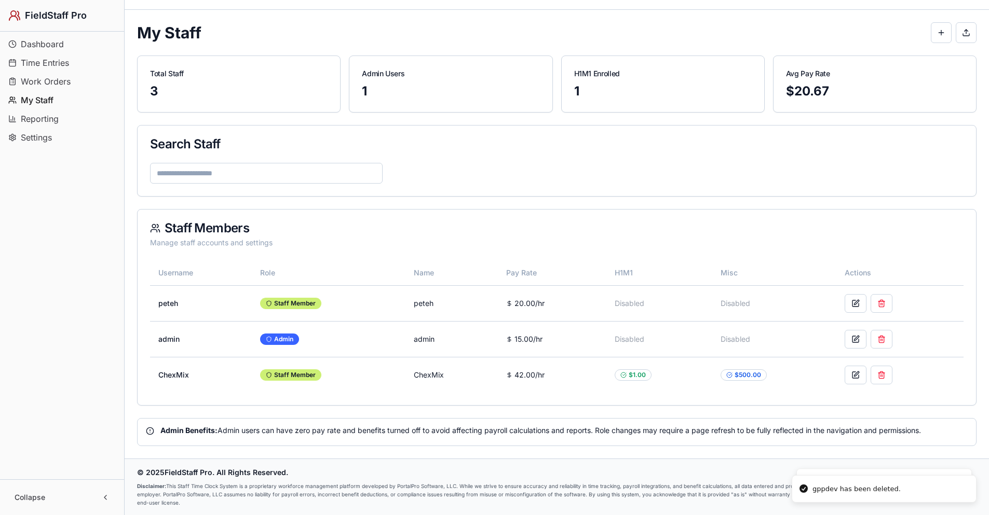
scroll to position [32, 0]
click at [856, 301] on button at bounding box center [856, 303] width 22 height 19
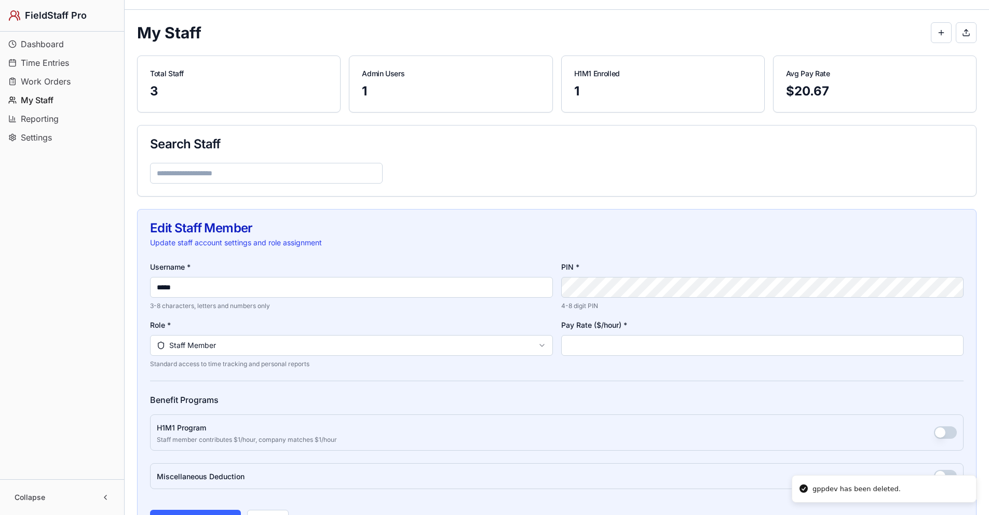
click at [553, 297] on div "Username * ***** 3-8 characters, letters and numbers only PIN * 4-8 digit PIN R…" at bounding box center [556, 315] width 813 height 108
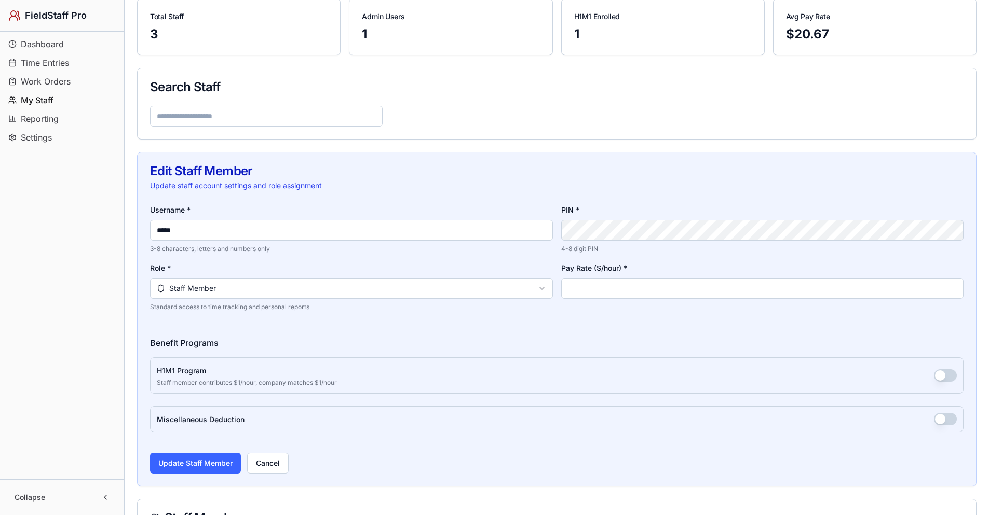
scroll to position [240, 0]
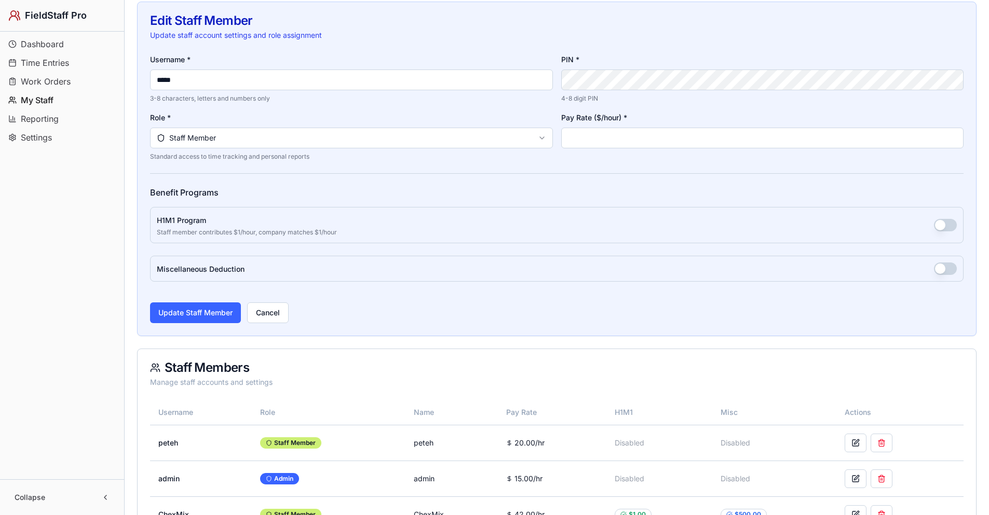
click at [947, 225] on button "button" at bounding box center [945, 225] width 23 height 12
click at [214, 315] on button "Update Staff Member" at bounding box center [195, 313] width 91 height 21
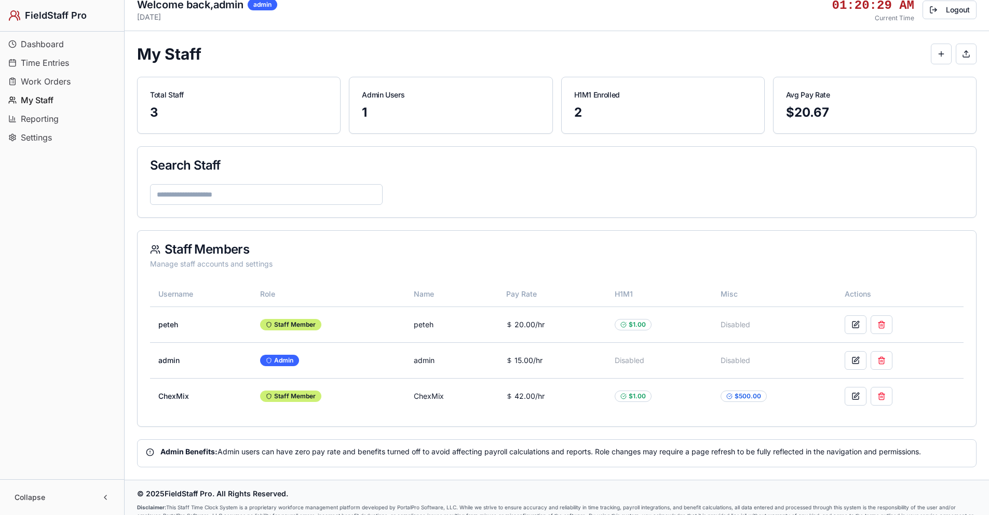
scroll to position [0, 0]
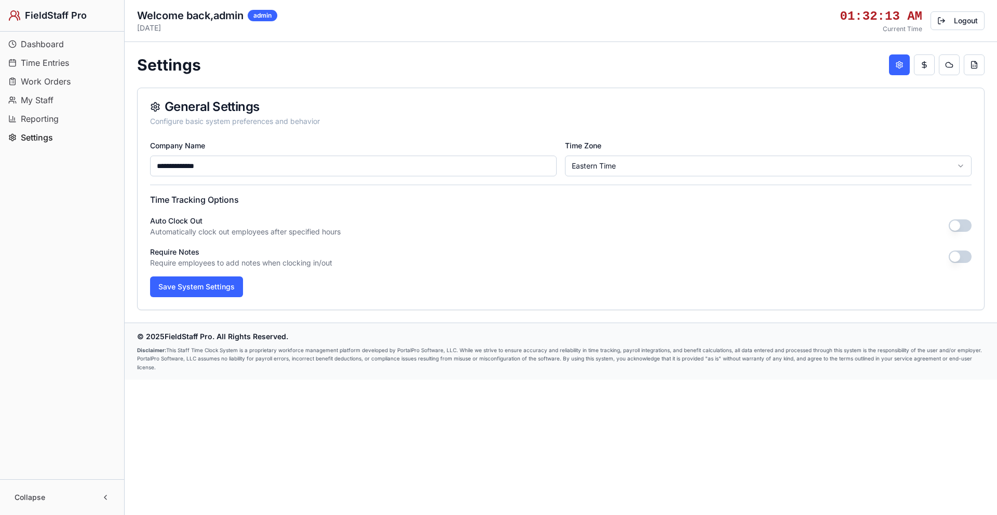
click at [50, 119] on span "Reporting" at bounding box center [40, 119] width 38 height 12
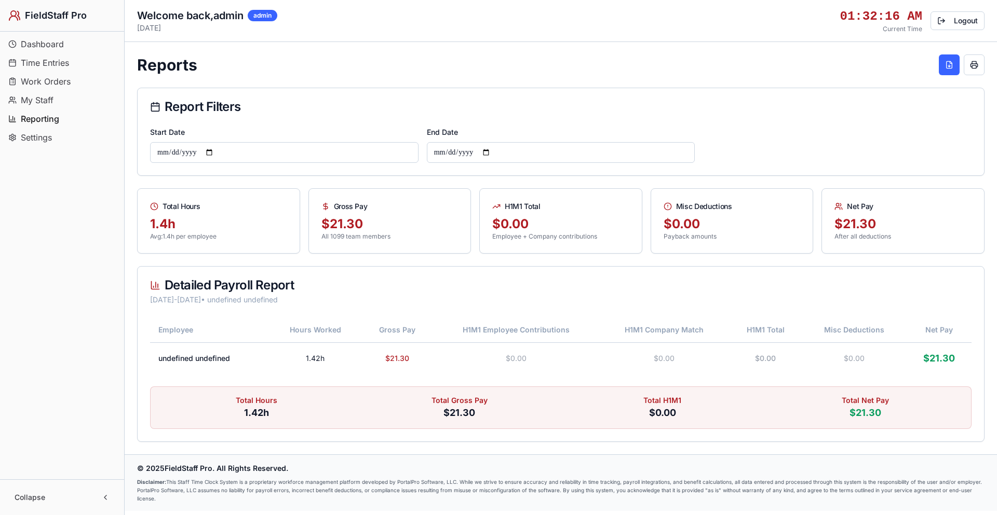
click at [40, 97] on span "My Staff" at bounding box center [37, 100] width 33 height 12
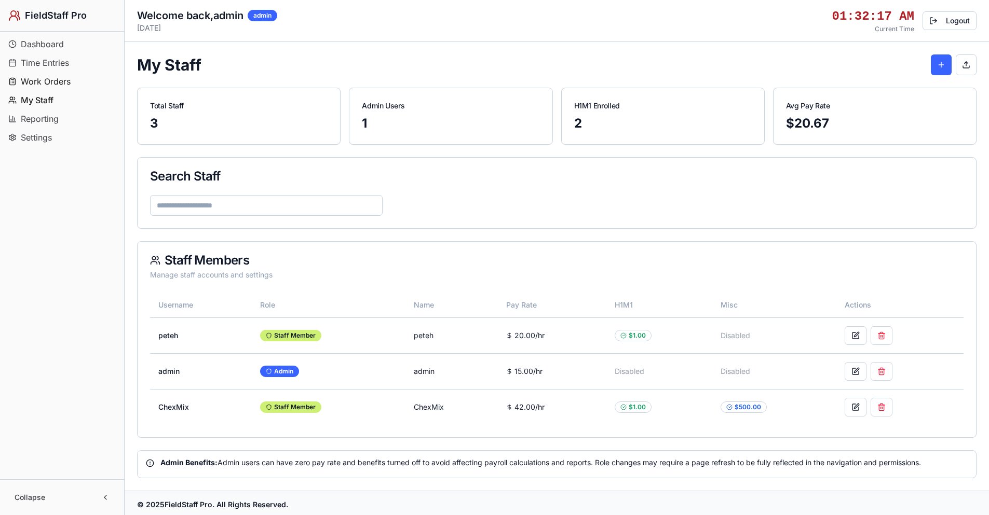
click at [51, 80] on span "Work Orders" at bounding box center [46, 81] width 50 height 12
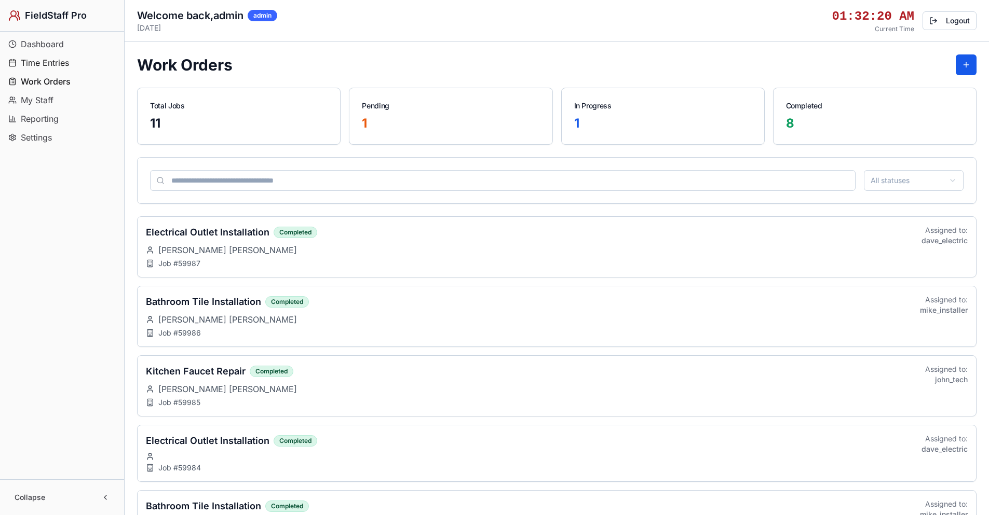
click at [53, 58] on span "Time Entries" at bounding box center [45, 63] width 48 height 12
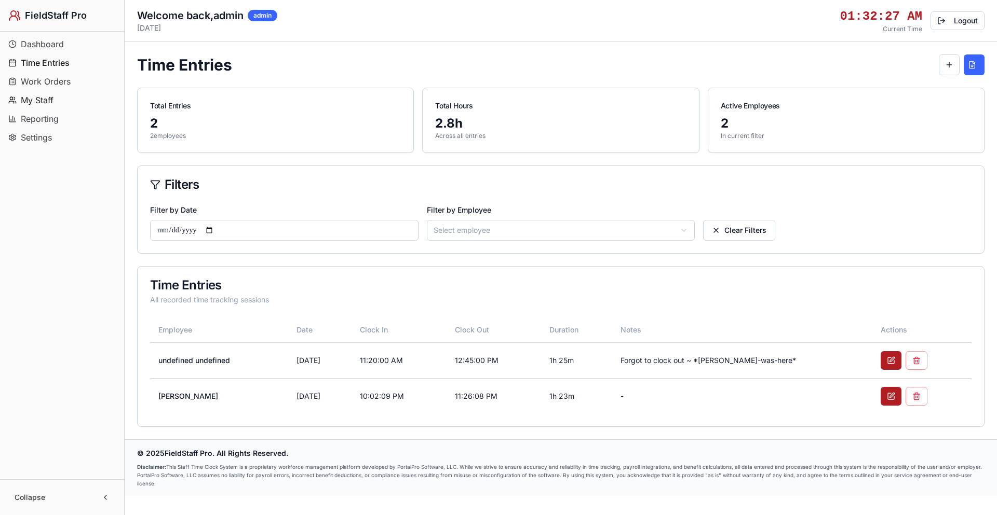
click at [56, 92] on button "My Staff" at bounding box center [62, 100] width 116 height 17
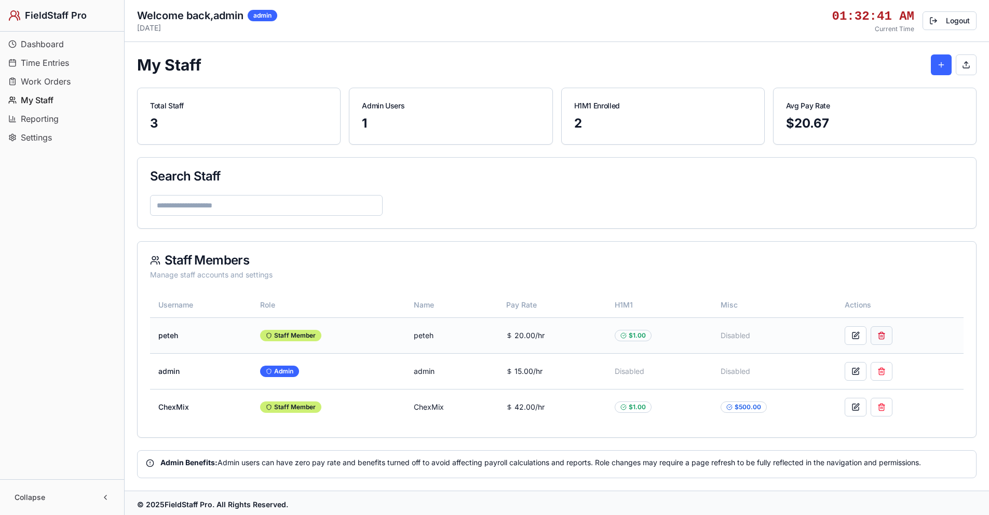
click at [883, 337] on button at bounding box center [881, 335] width 22 height 19
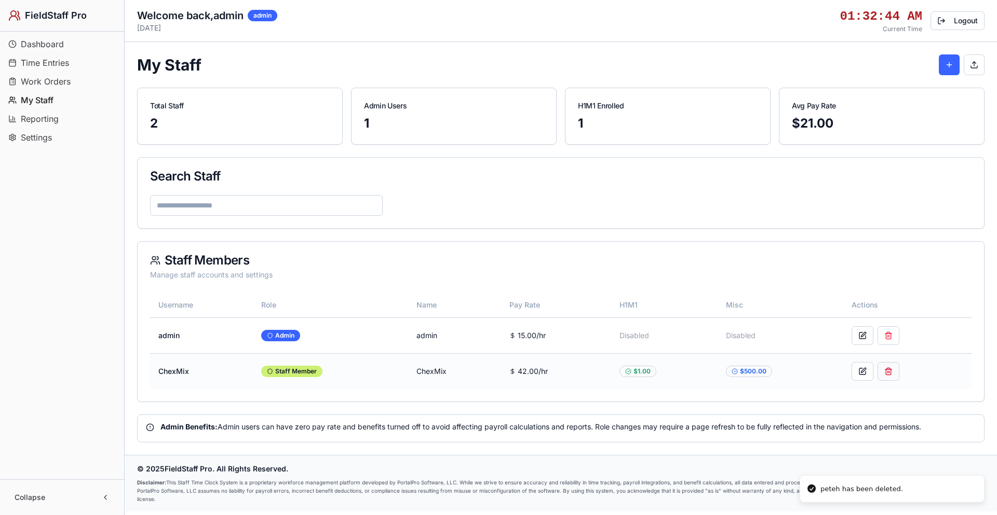
click at [883, 375] on button at bounding box center [888, 371] width 22 height 19
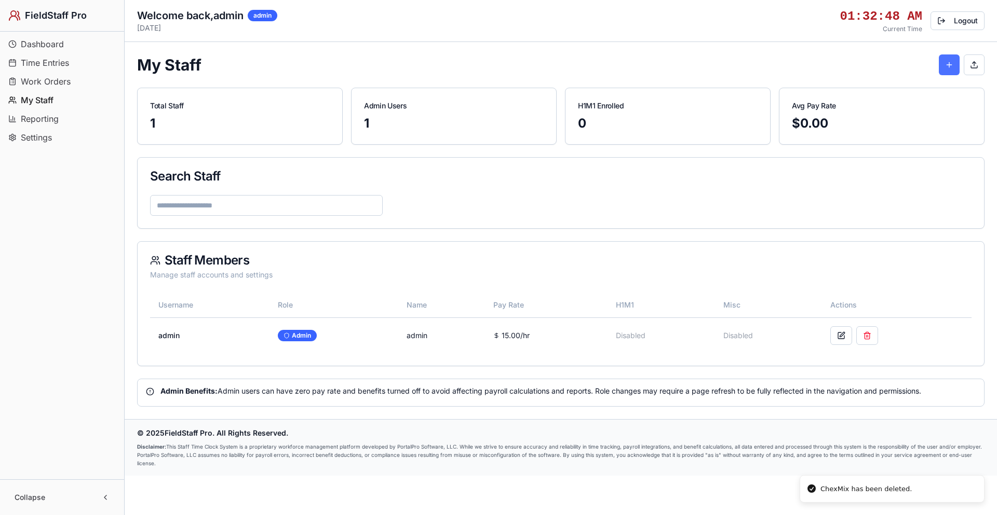
click at [950, 65] on button at bounding box center [948, 65] width 21 height 21
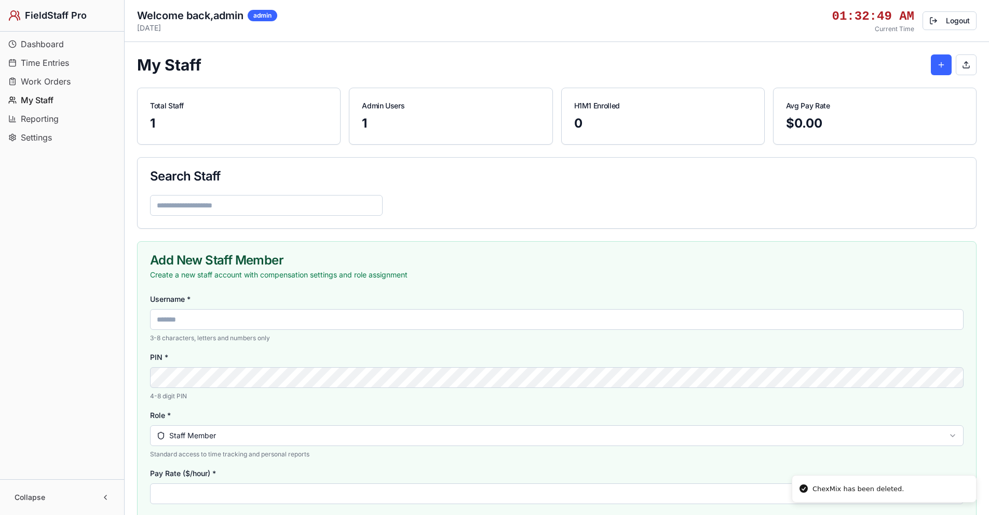
click at [398, 320] on input "Username *" at bounding box center [556, 319] width 813 height 21
type input "*****"
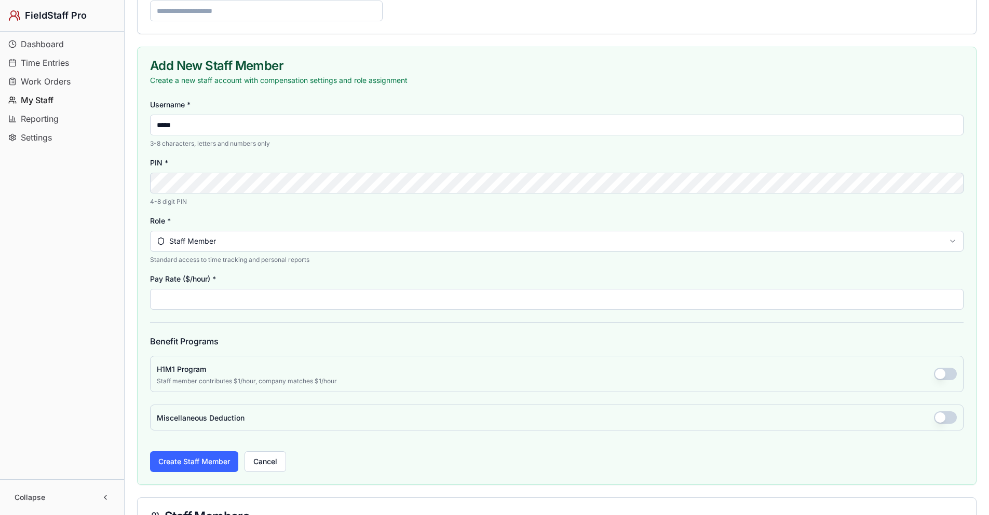
scroll to position [208, 0]
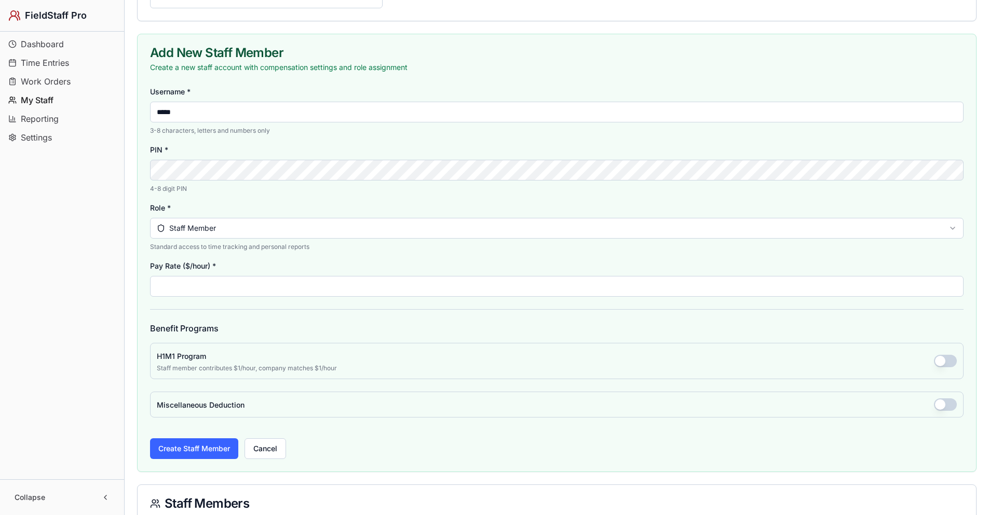
drag, startPoint x: 159, startPoint y: 289, endPoint x: 146, endPoint y: 288, distance: 13.5
click at [146, 288] on div "Username * ***** 3-8 characters, letters and numbers only PIN * 4-8 digit PIN R…" at bounding box center [557, 278] width 838 height 387
type input "**"
click at [949, 362] on button "button" at bounding box center [945, 361] width 23 height 12
click at [205, 453] on button "Create Staff Member" at bounding box center [194, 449] width 88 height 21
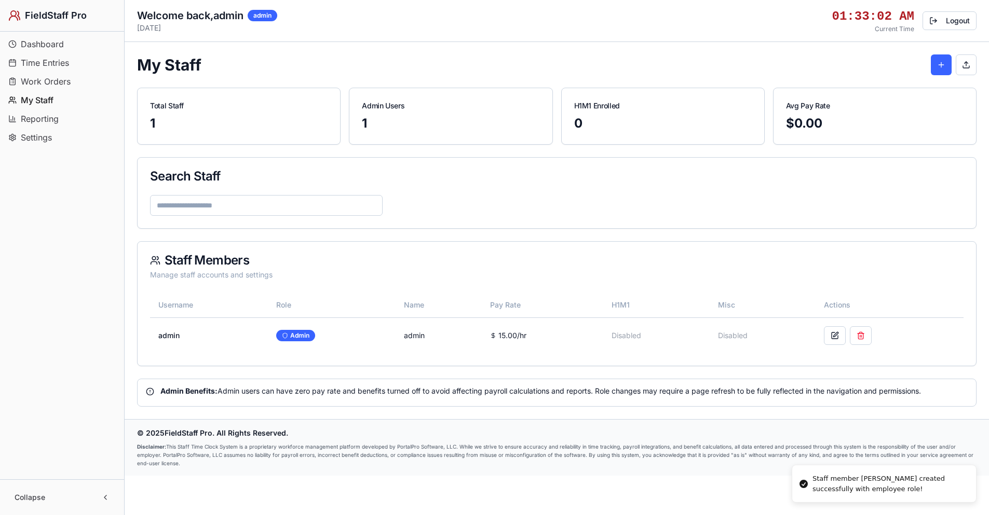
scroll to position [0, 0]
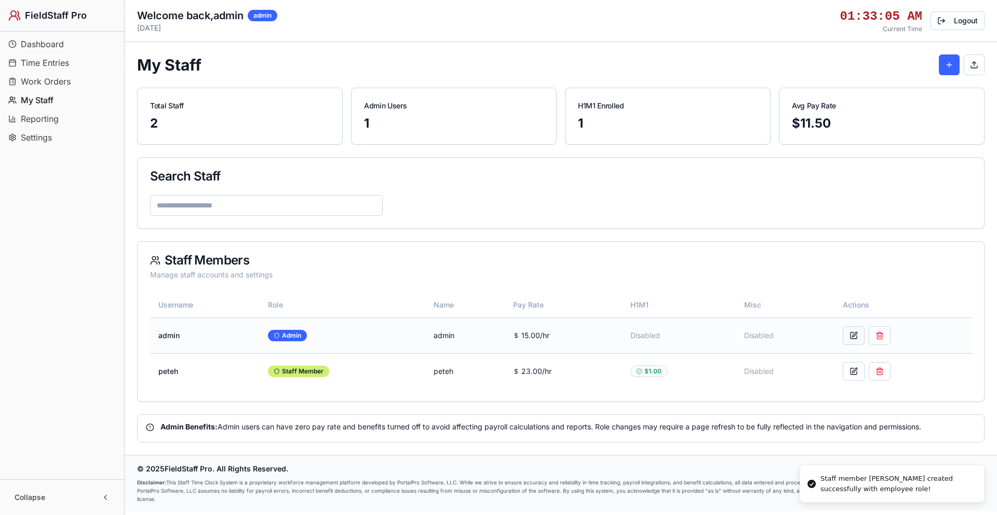
click at [856, 336] on button at bounding box center [853, 335] width 22 height 19
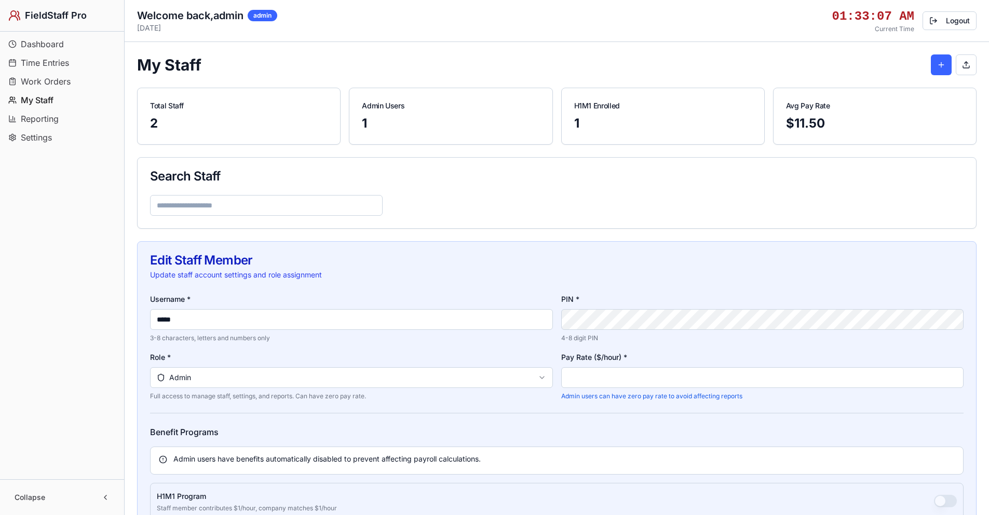
click at [555, 377] on div "Username * ***** 3-8 characters, letters and numbers only PIN * 4-8 digit PIN R…" at bounding box center [556, 347] width 813 height 108
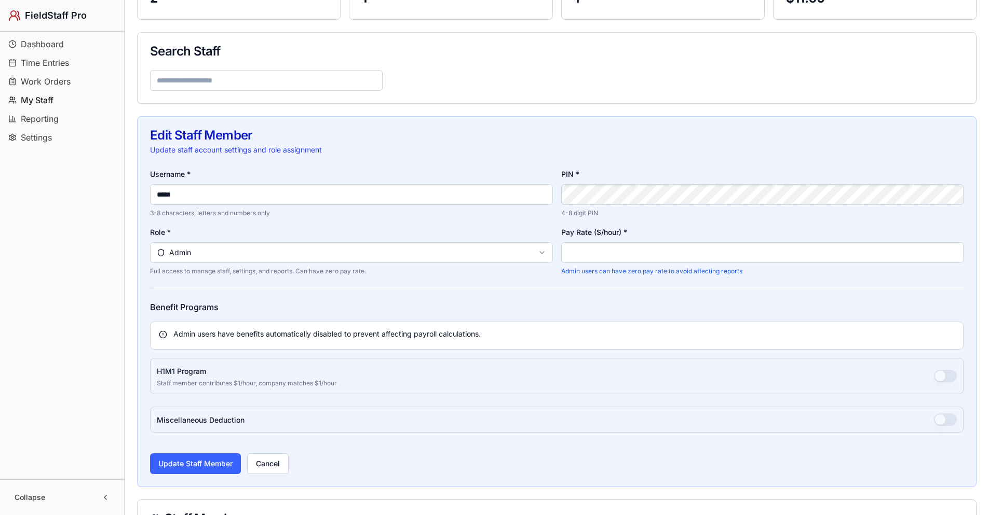
scroll to position [156, 0]
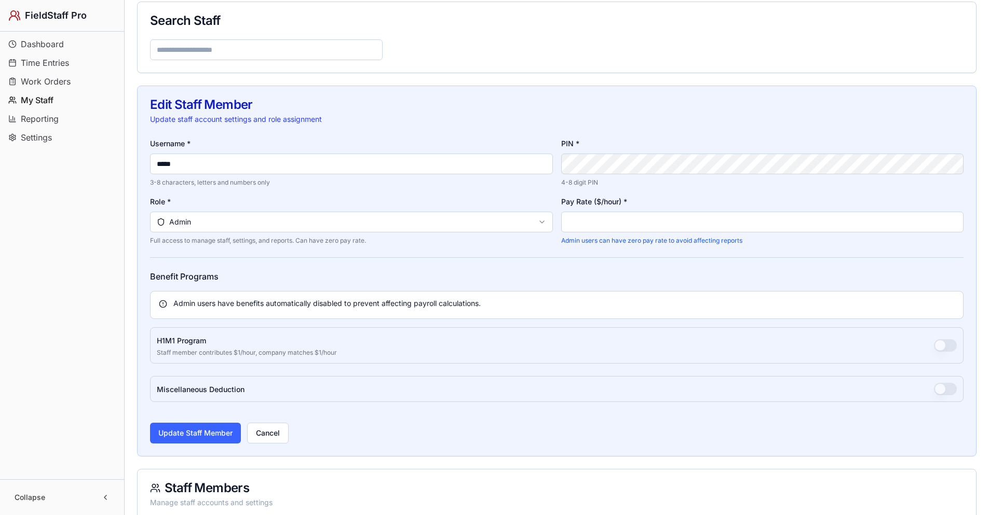
drag, startPoint x: 591, startPoint y: 226, endPoint x: 549, endPoint y: 232, distance: 42.5
click at [544, 224] on div "Username * ***** 3-8 characters, letters and numbers only PIN * 4-8 digit PIN R…" at bounding box center [556, 191] width 813 height 108
type input "**"
click at [584, 277] on h4 "Benefit Programs" at bounding box center [556, 276] width 813 height 12
click at [209, 434] on button "Update Staff Member" at bounding box center [195, 433] width 91 height 21
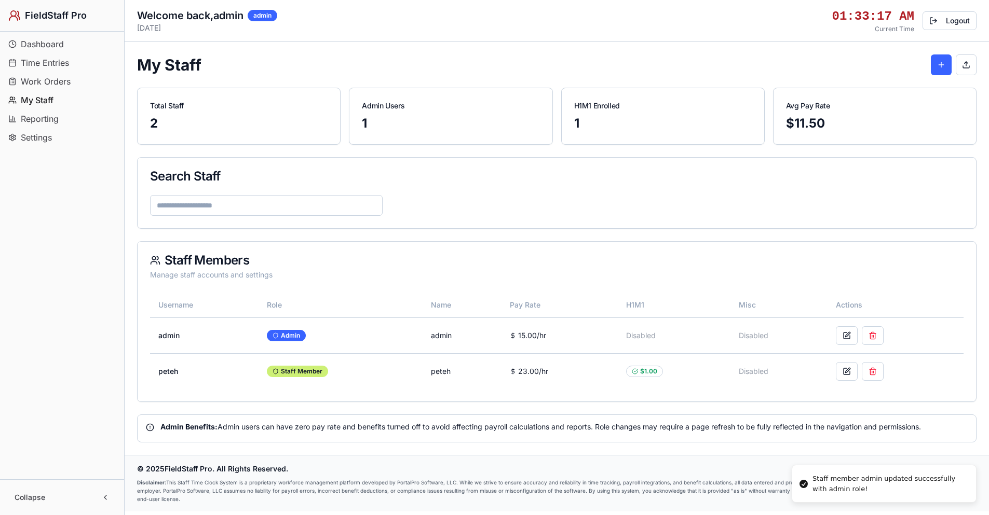
scroll to position [0, 0]
click at [853, 336] on button at bounding box center [853, 335] width 22 height 19
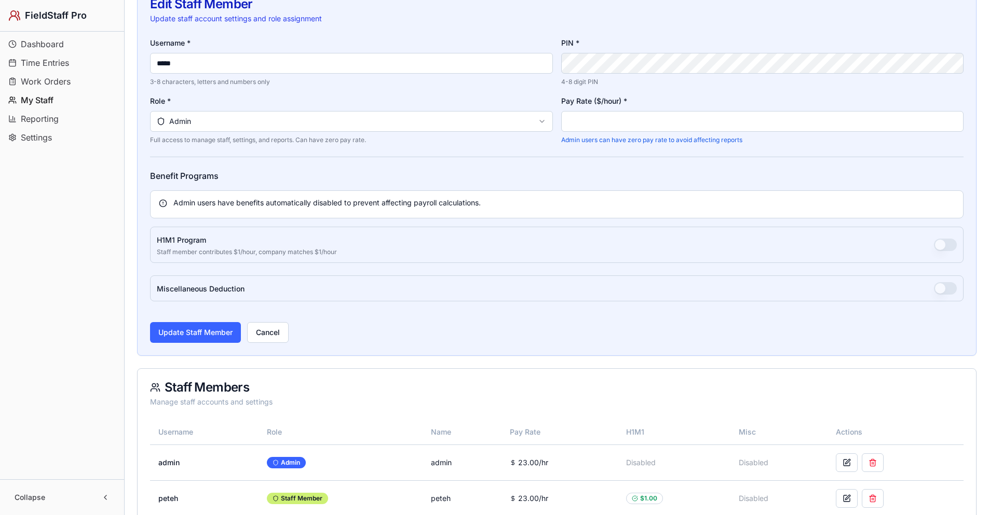
scroll to position [260, 0]
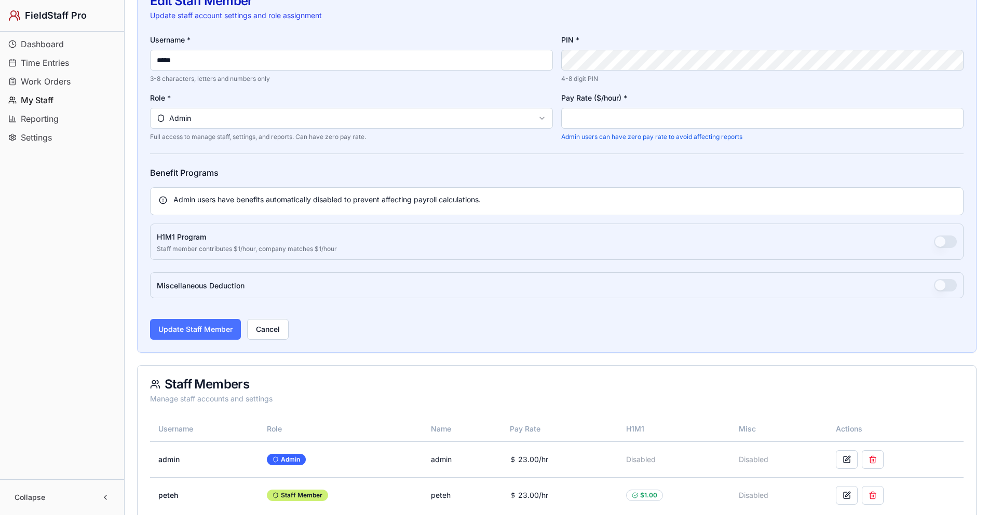
click at [220, 324] on button "Update Staff Member" at bounding box center [195, 329] width 91 height 21
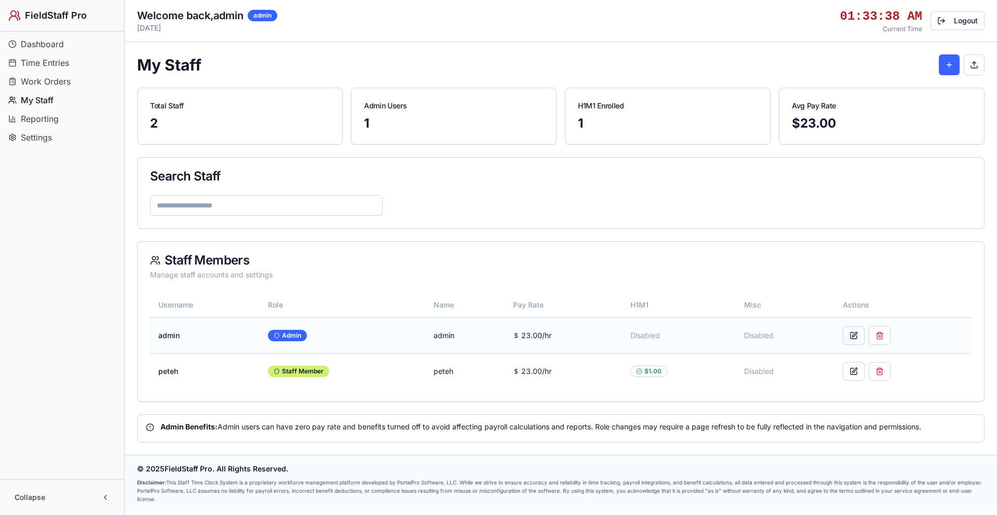
click at [855, 335] on button at bounding box center [853, 335] width 22 height 19
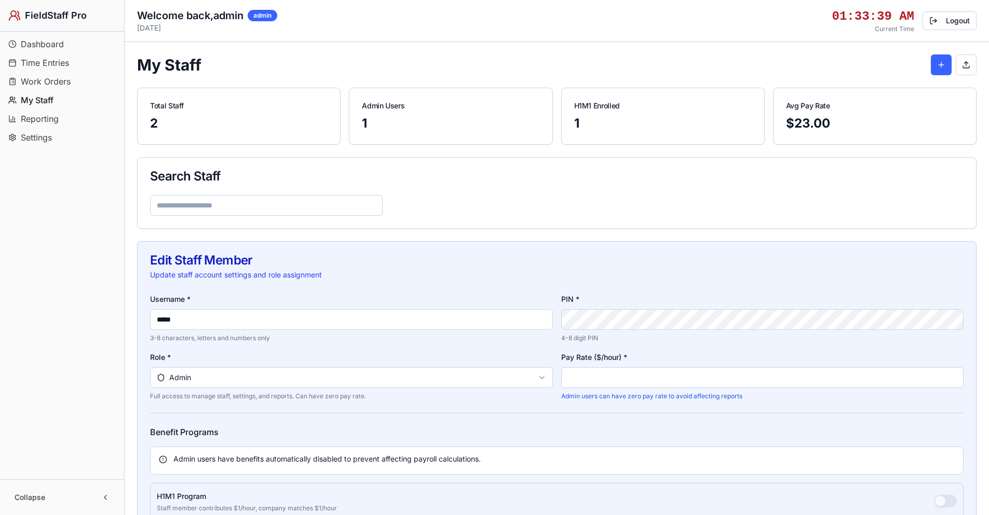
drag, startPoint x: 552, startPoint y: 382, endPoint x: 542, endPoint y: 385, distance: 10.3
click at [541, 383] on div "Username * ***** 3-8 characters, letters and numbers only PIN * 4-8 digit PIN R…" at bounding box center [556, 347] width 813 height 108
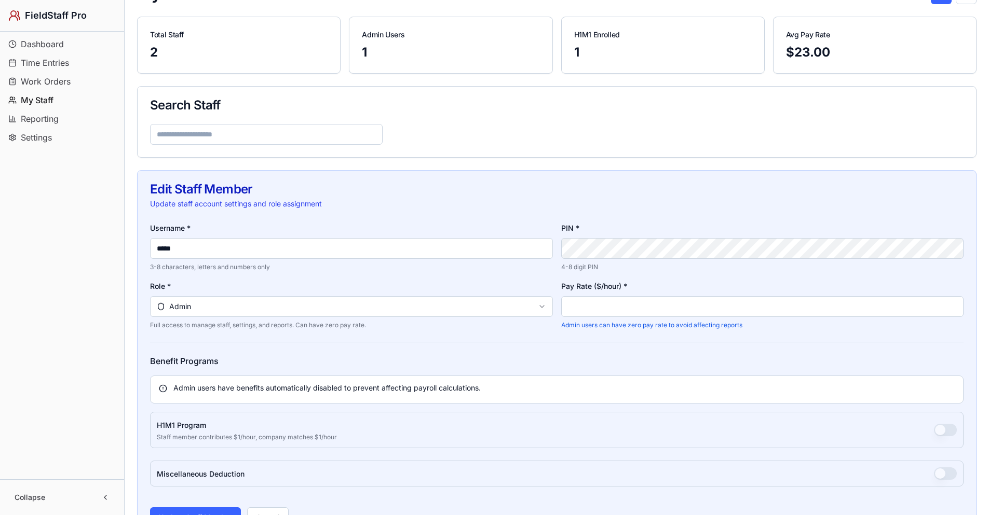
scroll to position [208, 0]
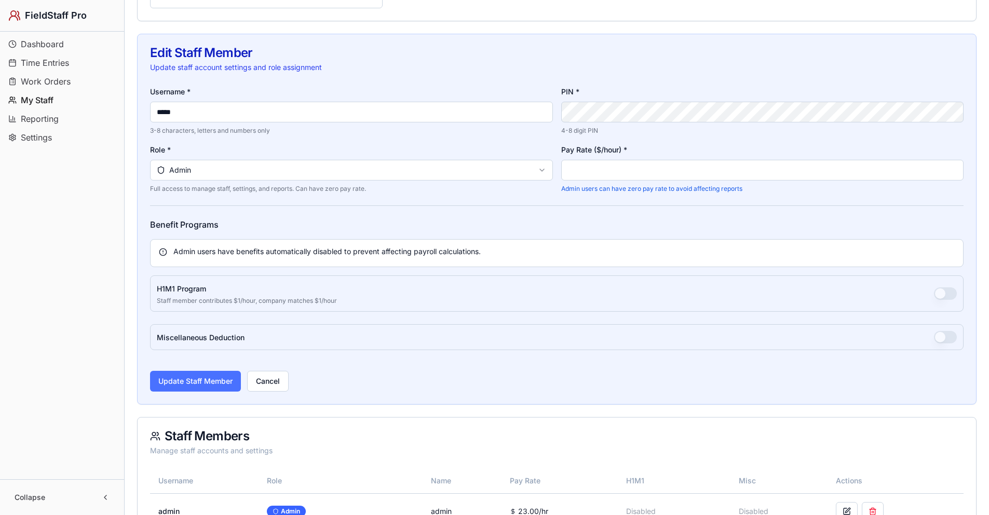
type input "*"
click at [219, 383] on button "Update Staff Member" at bounding box center [195, 381] width 91 height 21
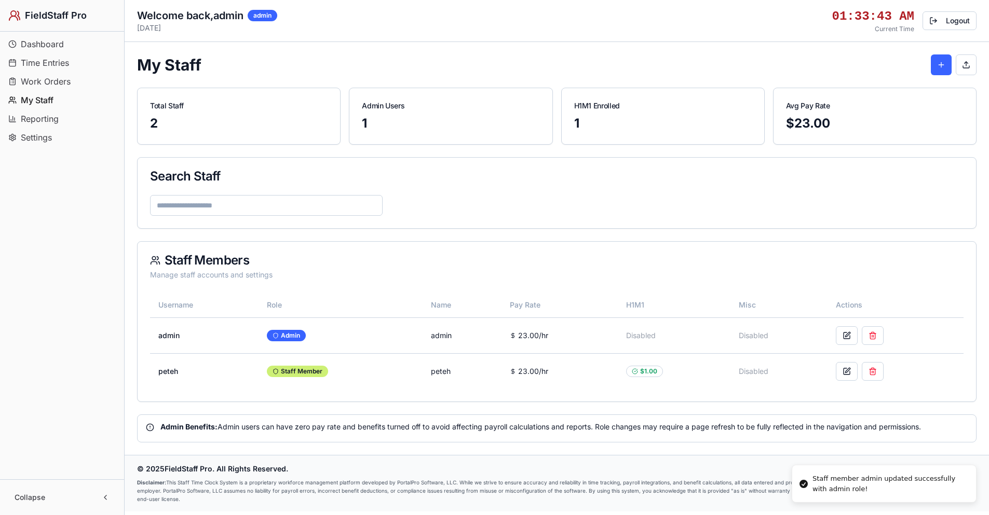
scroll to position [0, 0]
click at [859, 335] on button at bounding box center [853, 335] width 22 height 19
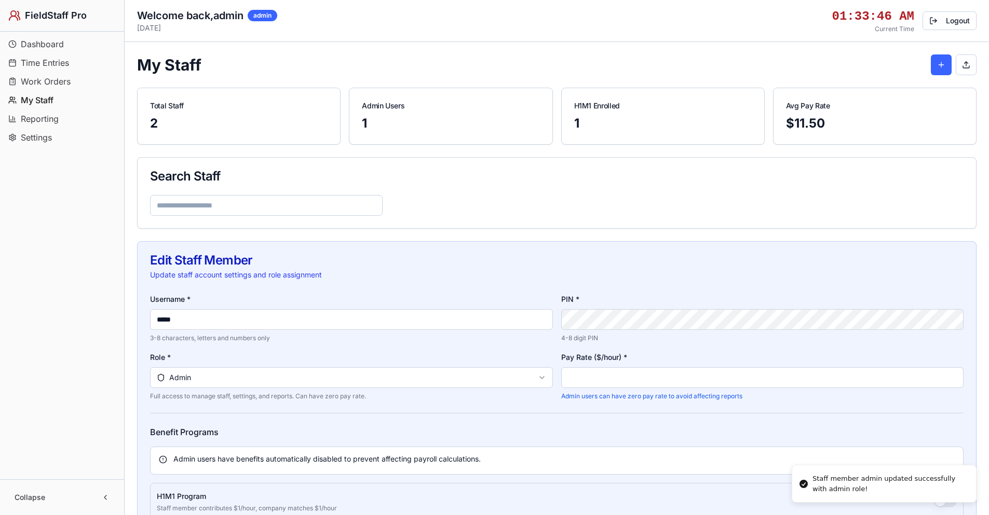
drag, startPoint x: 598, startPoint y: 379, endPoint x: 547, endPoint y: 387, distance: 52.0
click at [547, 387] on div "Username * ***** 3-8 characters, letters and numbers only PIN * 4-8 digit PIN R…" at bounding box center [556, 347] width 813 height 108
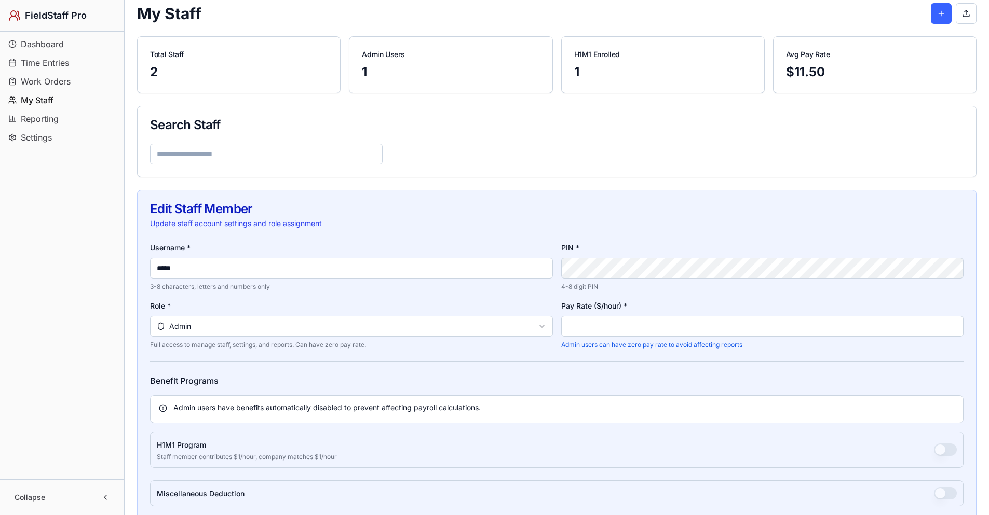
scroll to position [156, 0]
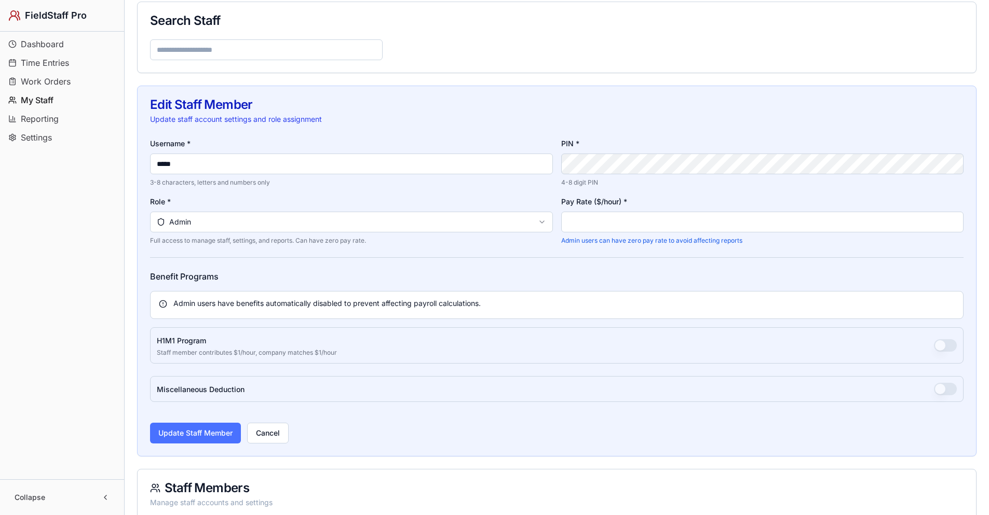
type input "*"
click at [202, 433] on button "Update Staff Member" at bounding box center [195, 433] width 91 height 21
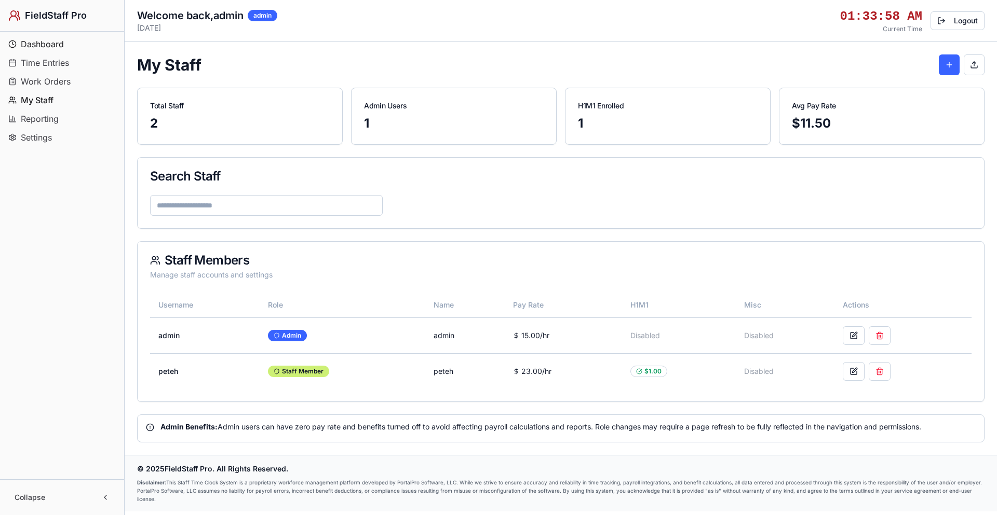
click at [34, 39] on span "Dashboard" at bounding box center [42, 44] width 43 height 12
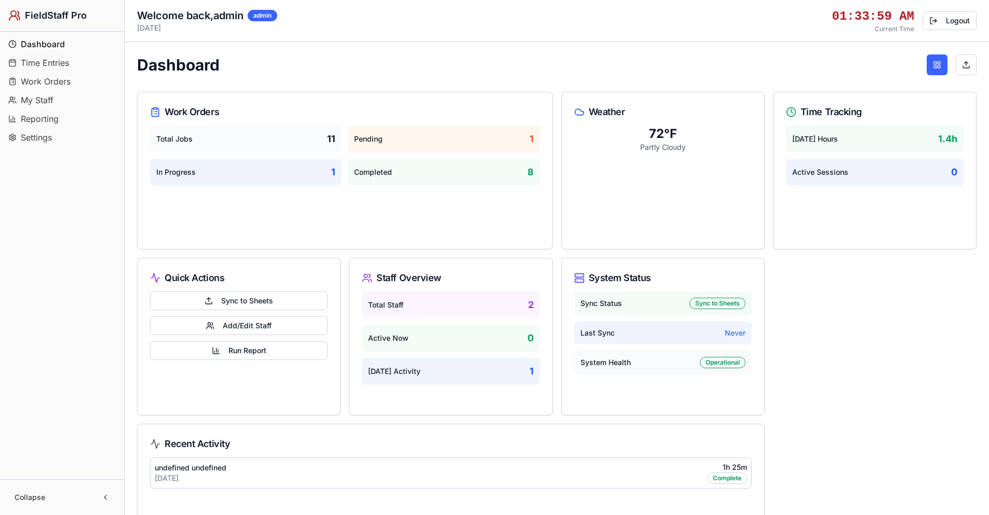
click at [40, 63] on span "Time Entries" at bounding box center [45, 63] width 48 height 12
